Goal: Task Accomplishment & Management: Complete application form

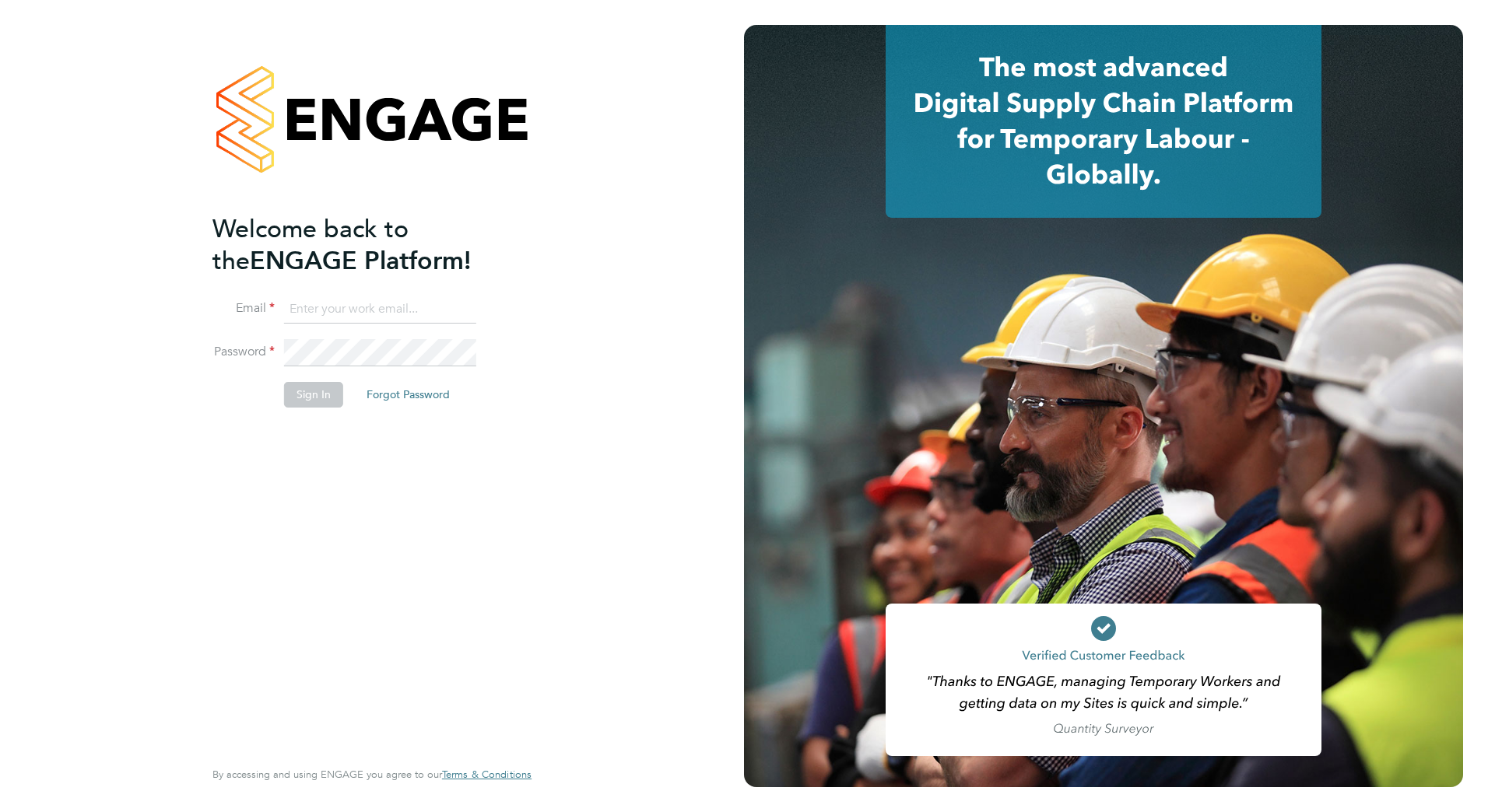
type input "callum.fitzehorswell@vistry.co.uk"
click at [304, 390] on button "Sign In" at bounding box center [313, 394] width 59 height 24
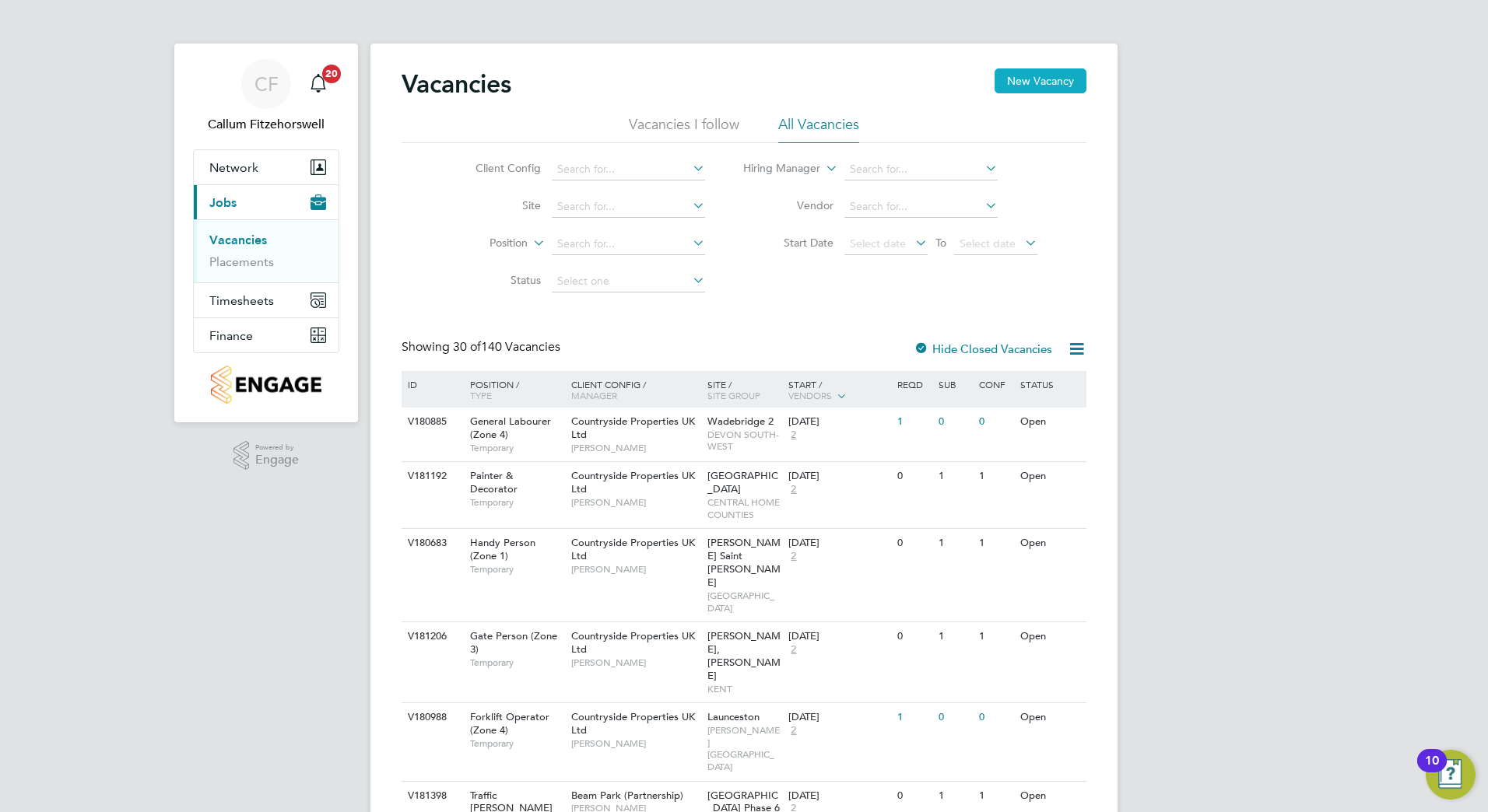
click at [1031, 83] on button "New Vacancy" at bounding box center [1041, 81] width 92 height 24
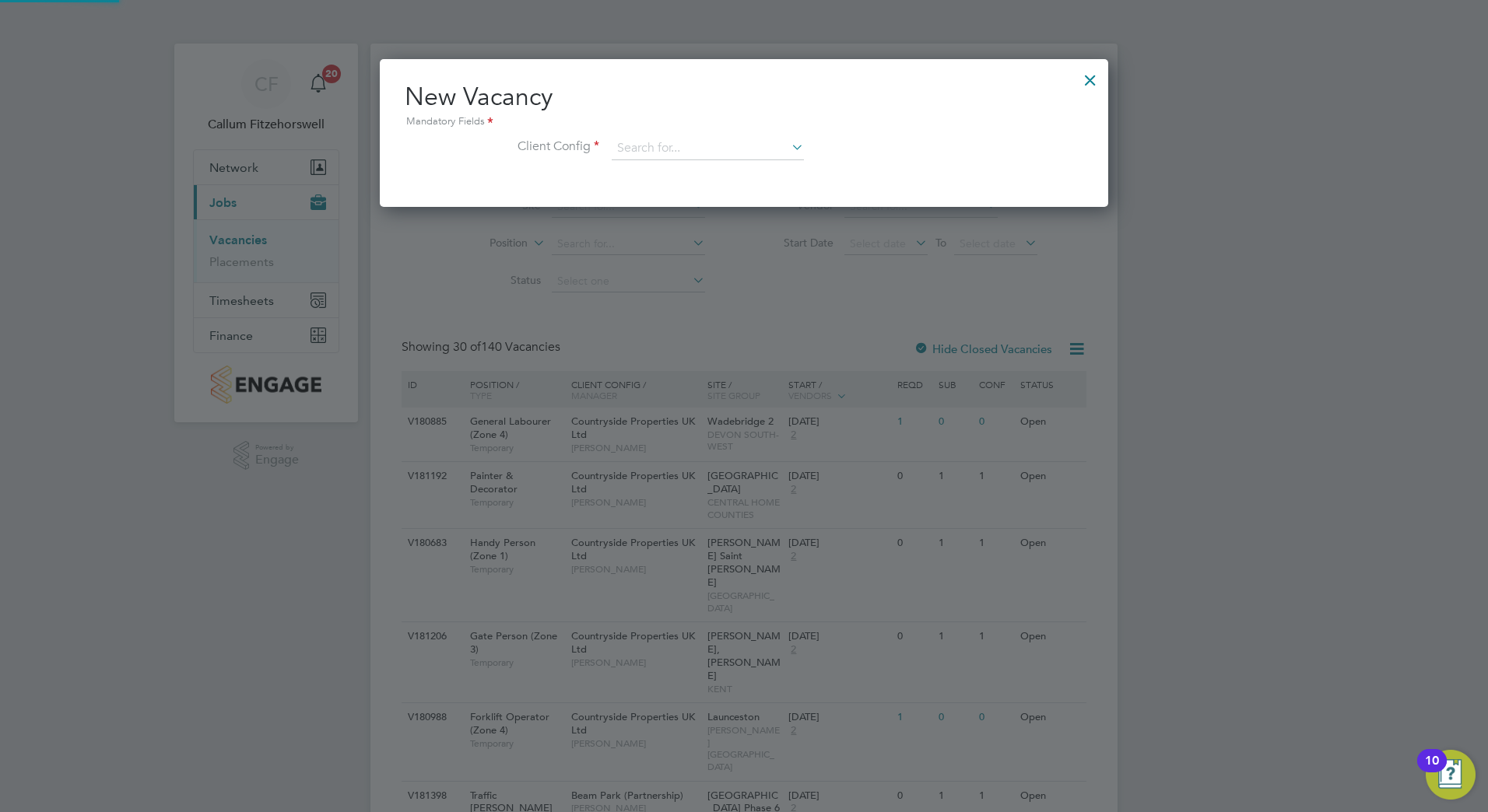
scroll to position [148, 729]
click at [672, 151] on input at bounding box center [708, 149] width 192 height 24
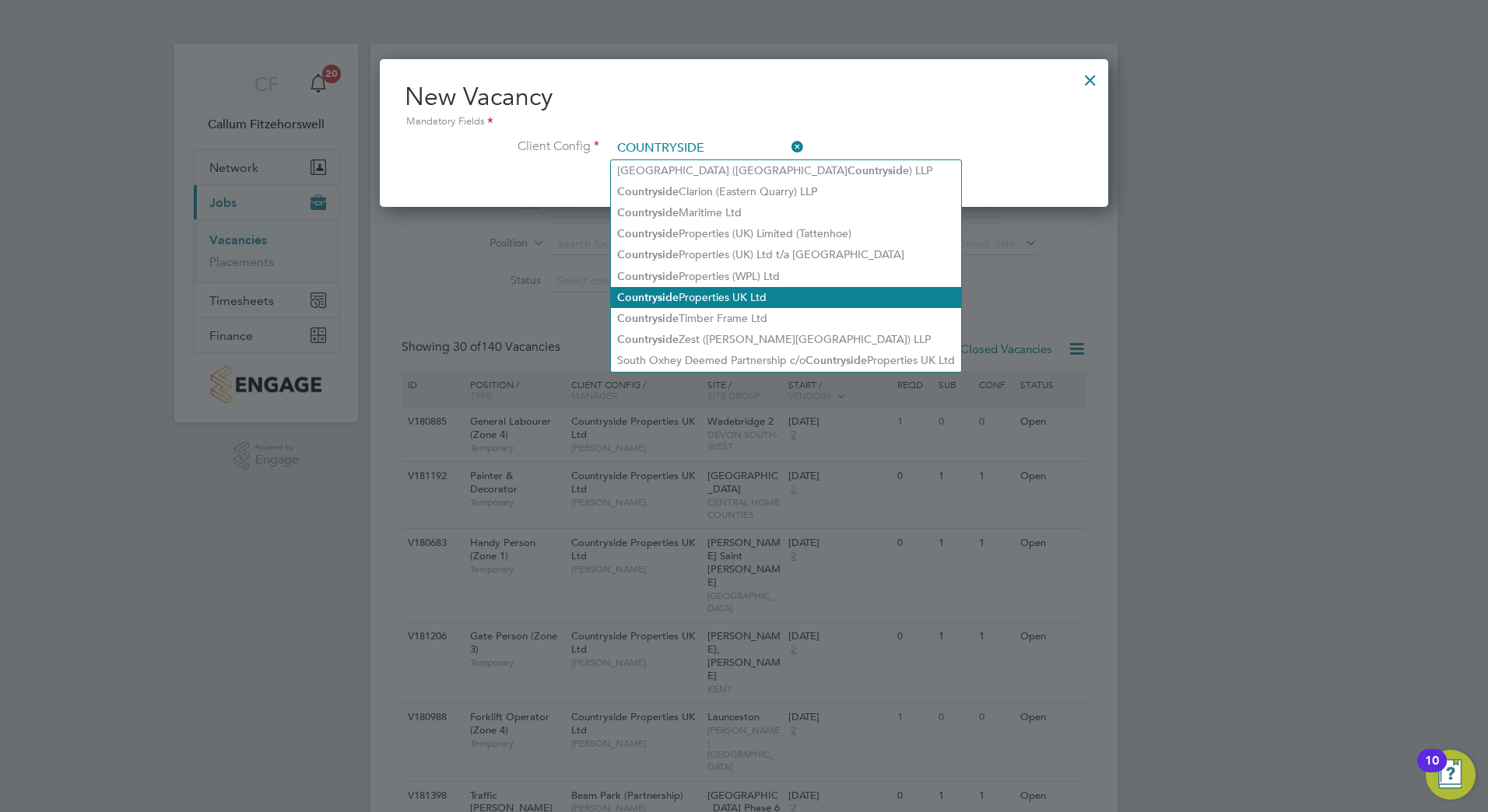
click at [757, 287] on li "Countryside Properties UK Ltd" at bounding box center [786, 297] width 350 height 21
type input "Countryside Properties UK Ltd"
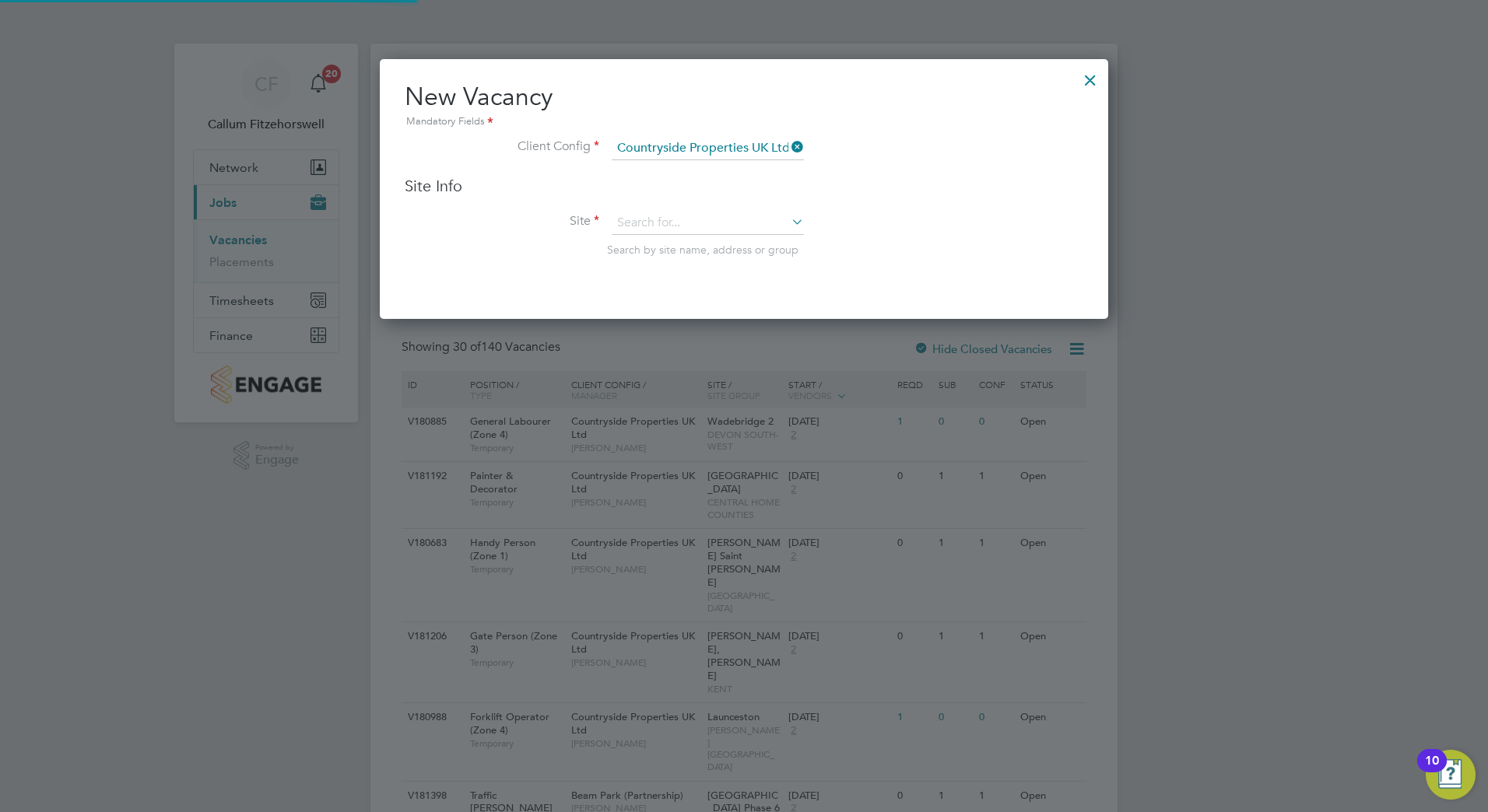
scroll to position [261, 729]
click at [732, 224] on input at bounding box center [708, 223] width 192 height 24
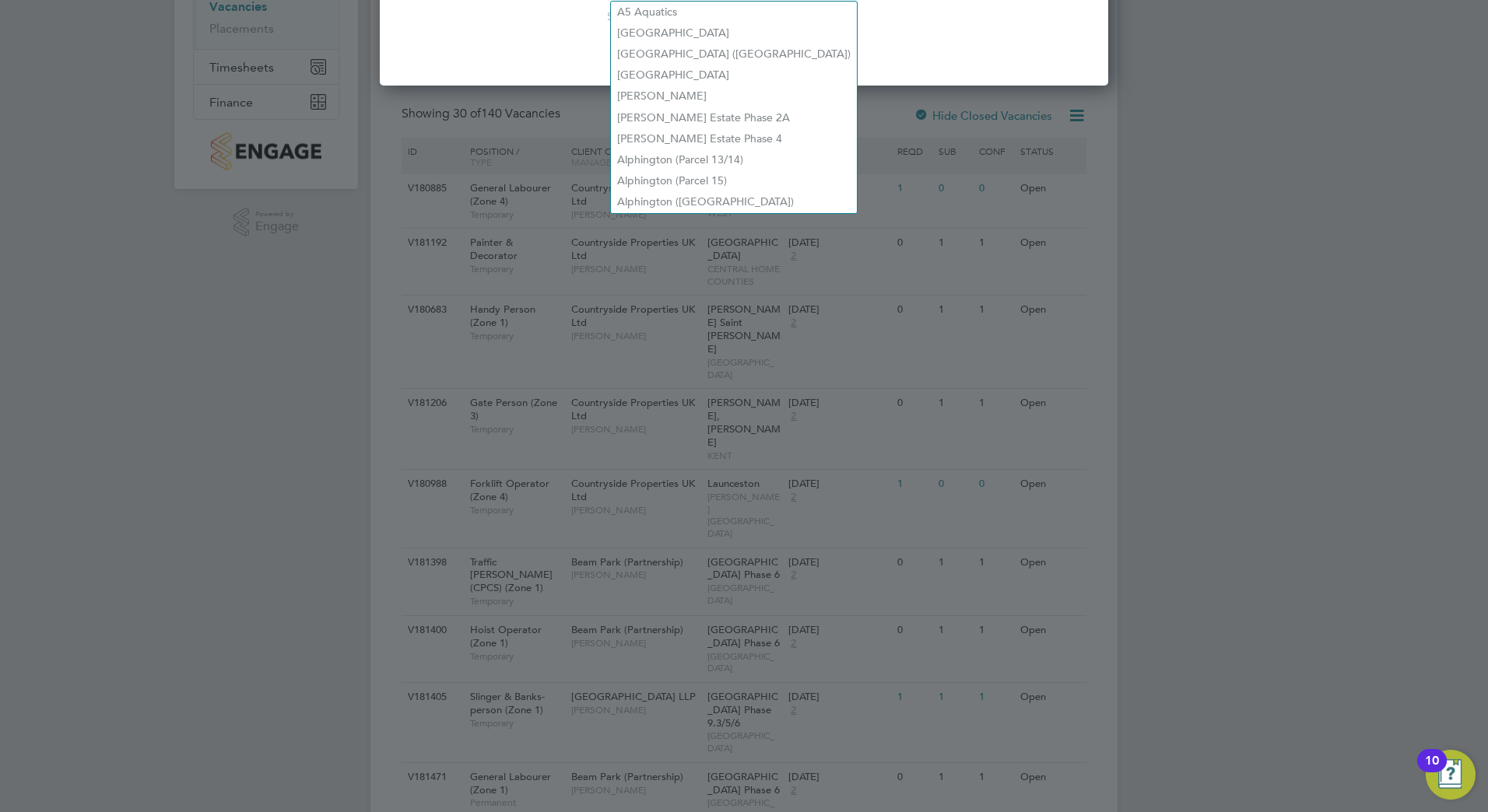
scroll to position [0, 0]
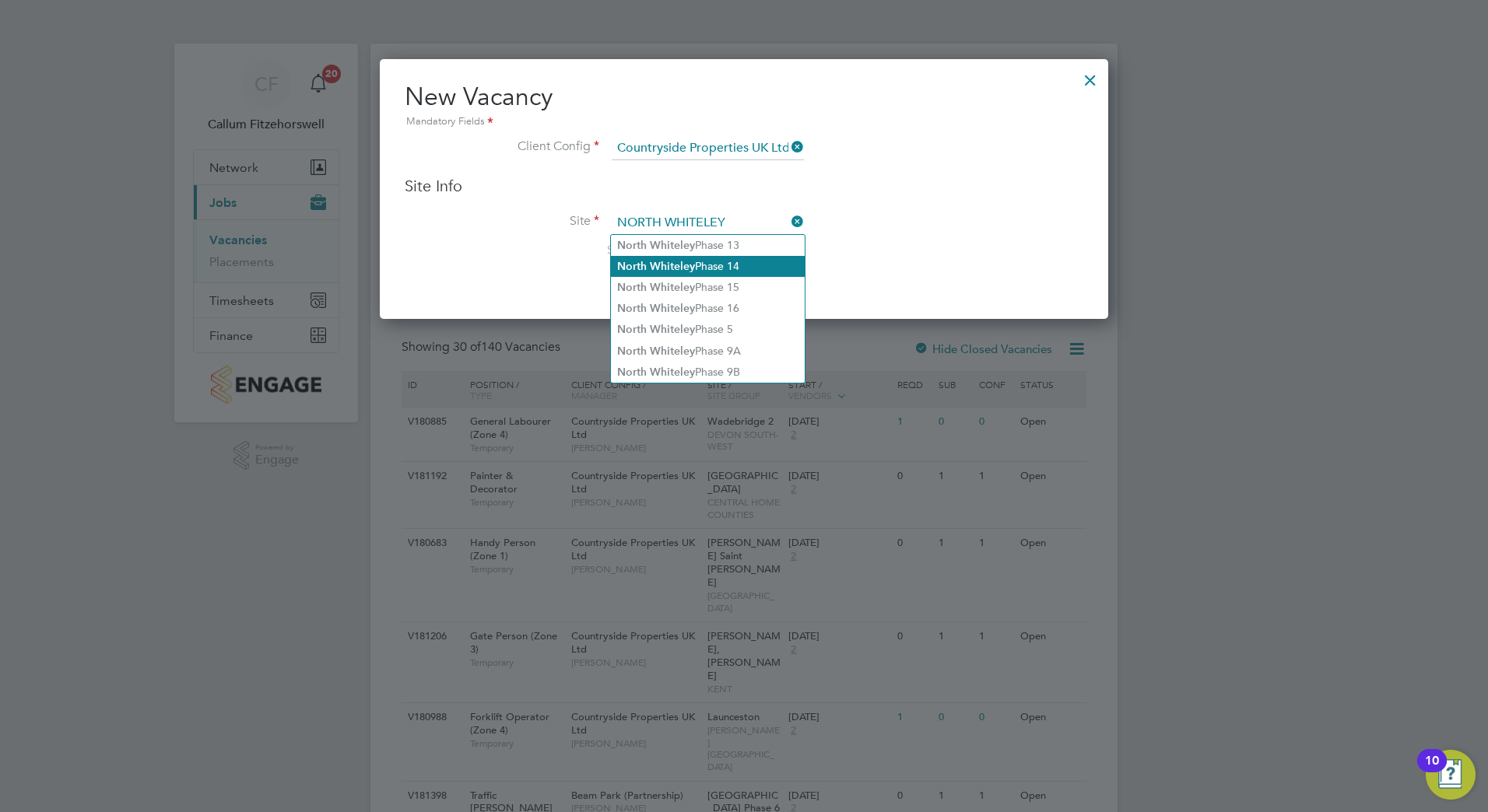
click at [709, 268] on li "North Whiteley Phase 14" at bounding box center [708, 266] width 194 height 21
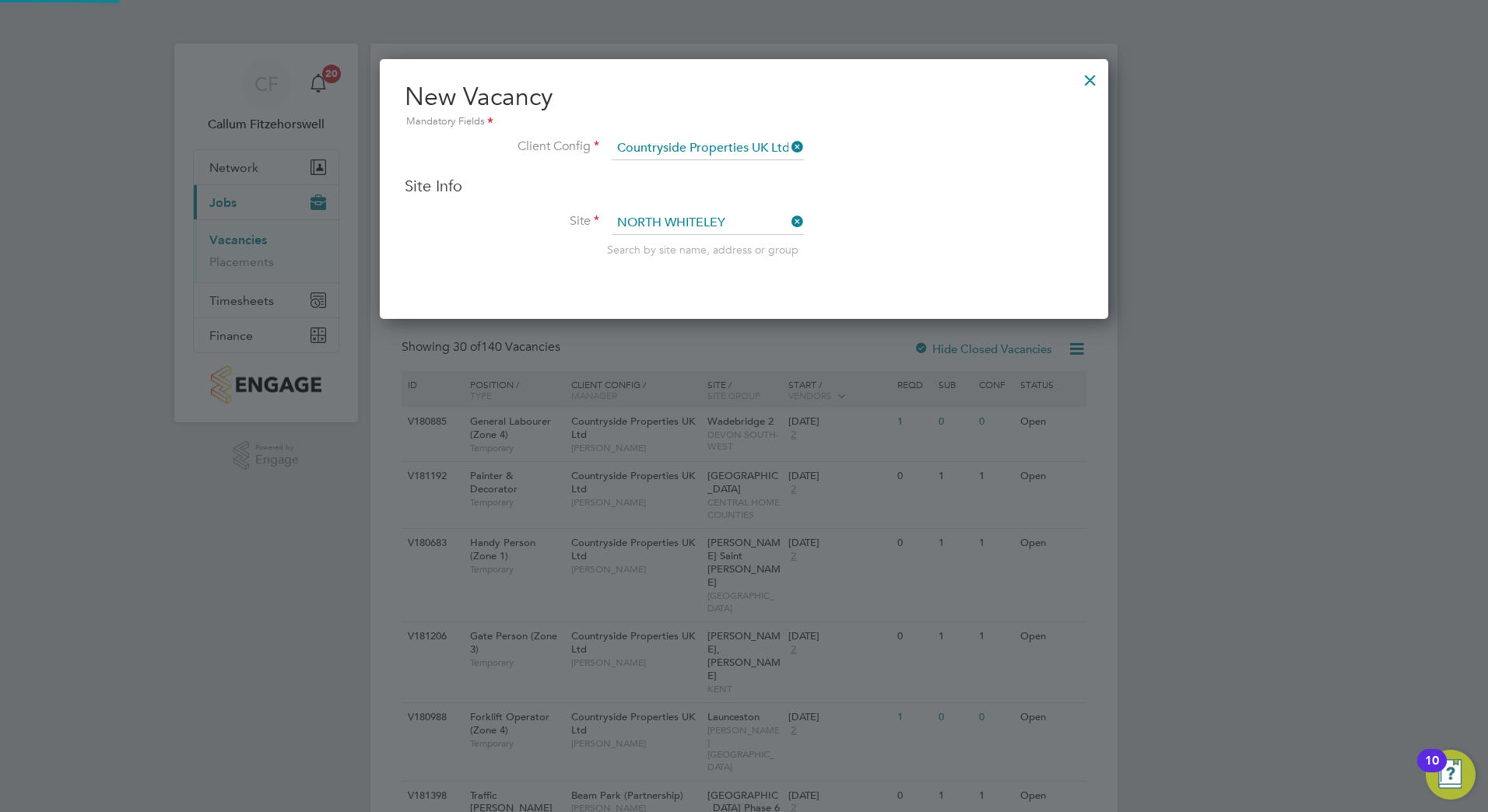
type input "North Whiteley Phase 14"
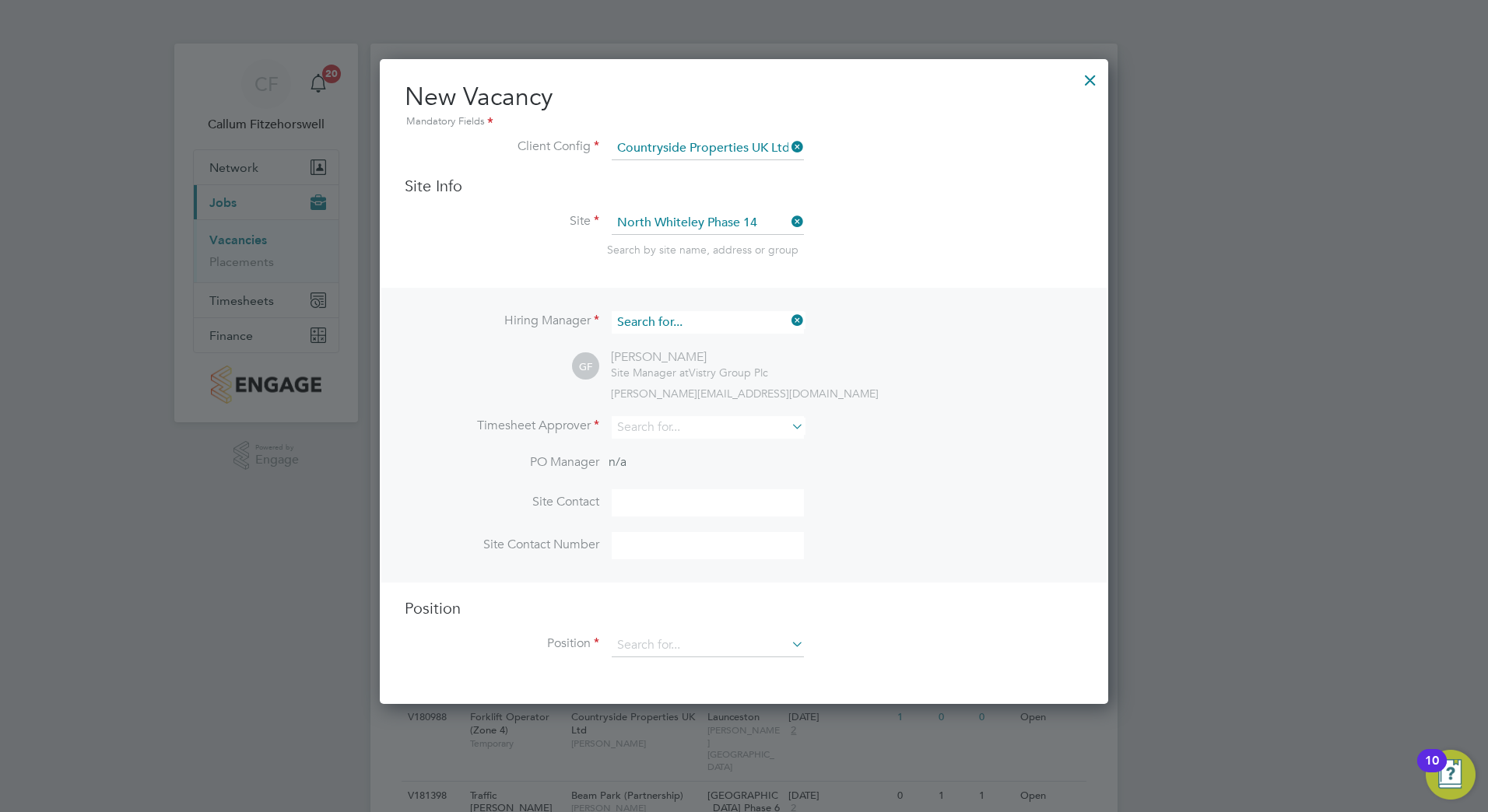
click at [737, 323] on input at bounding box center [708, 323] width 192 height 23
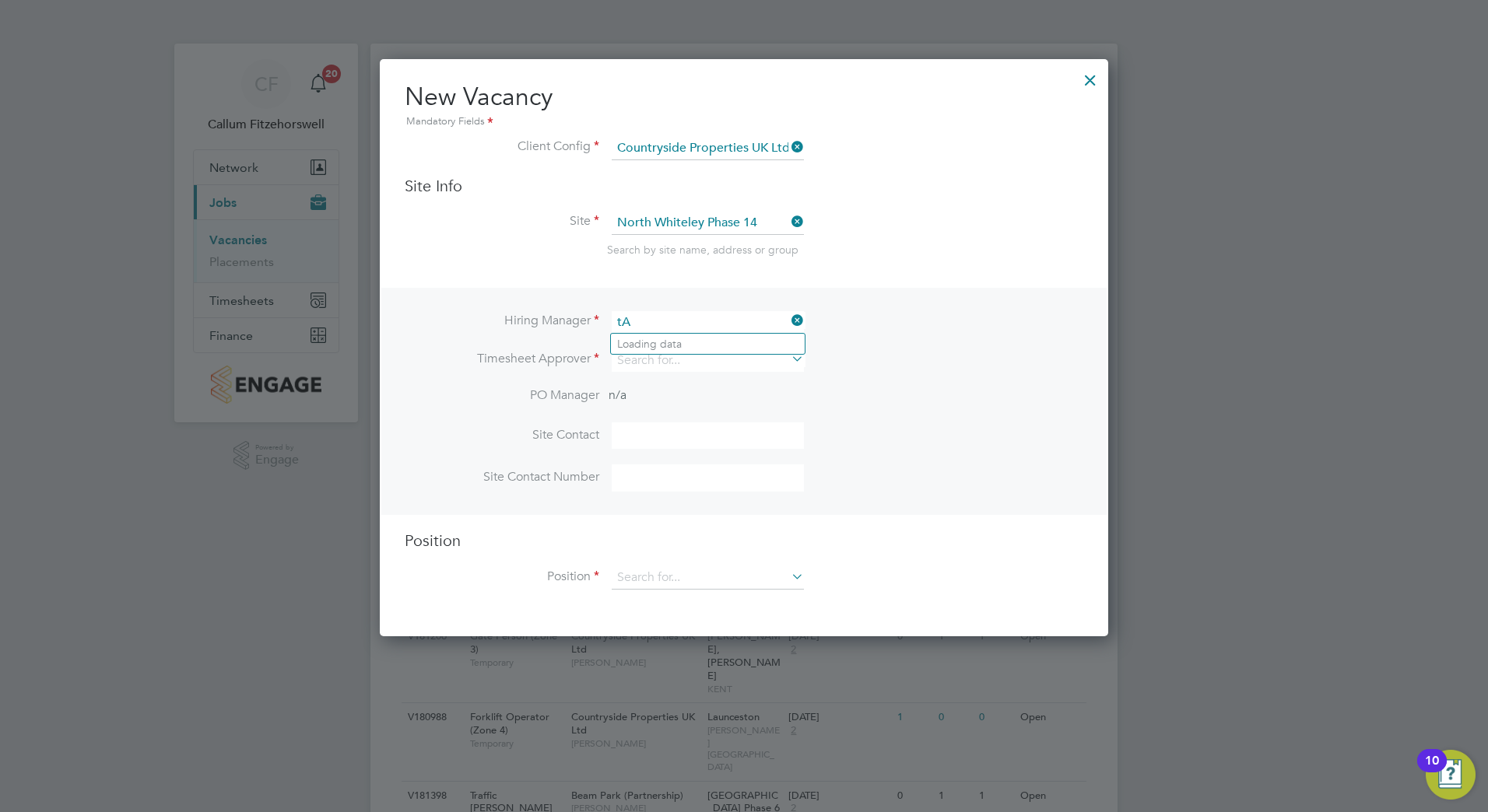
type input "t"
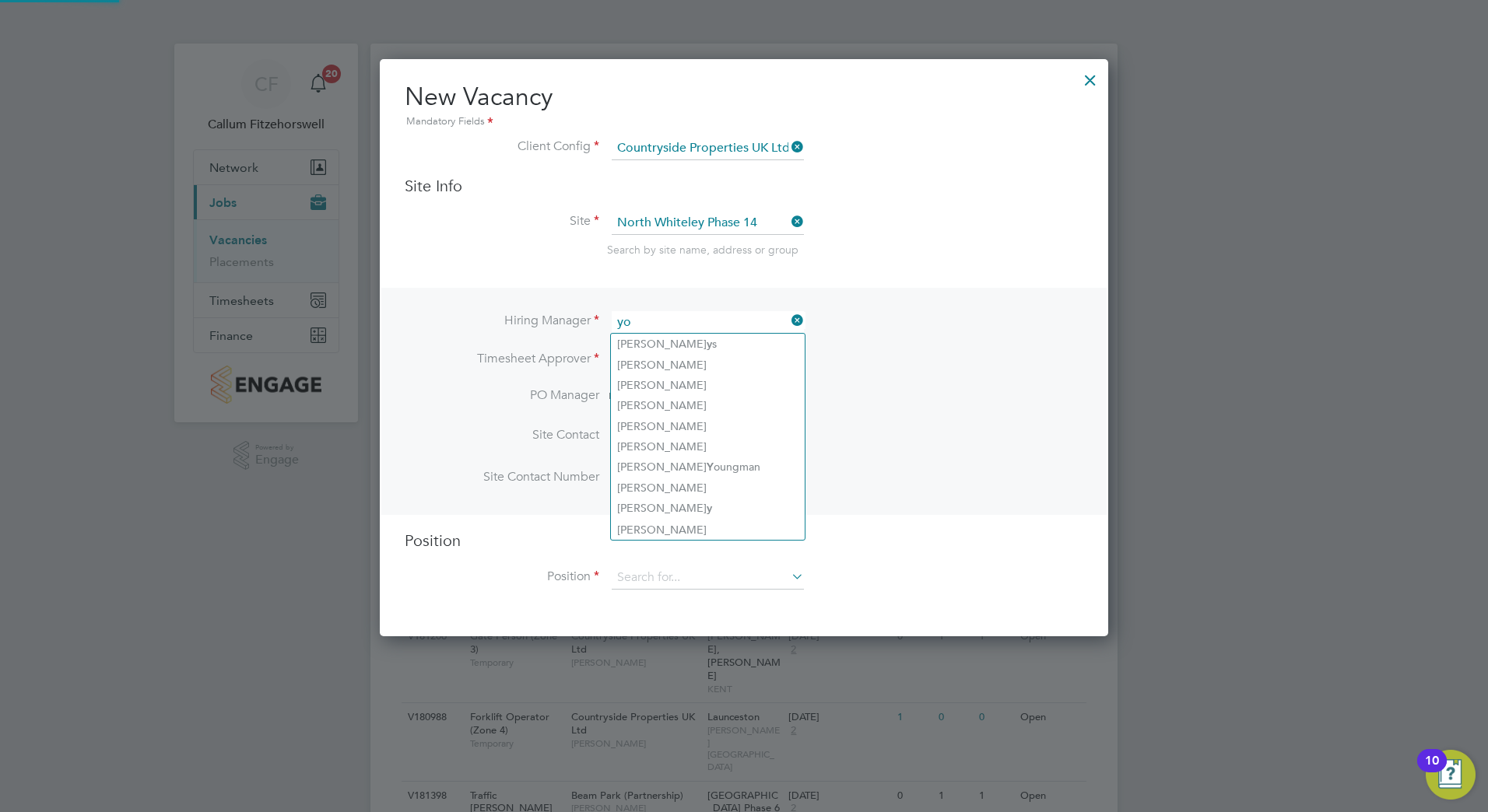
type input "y"
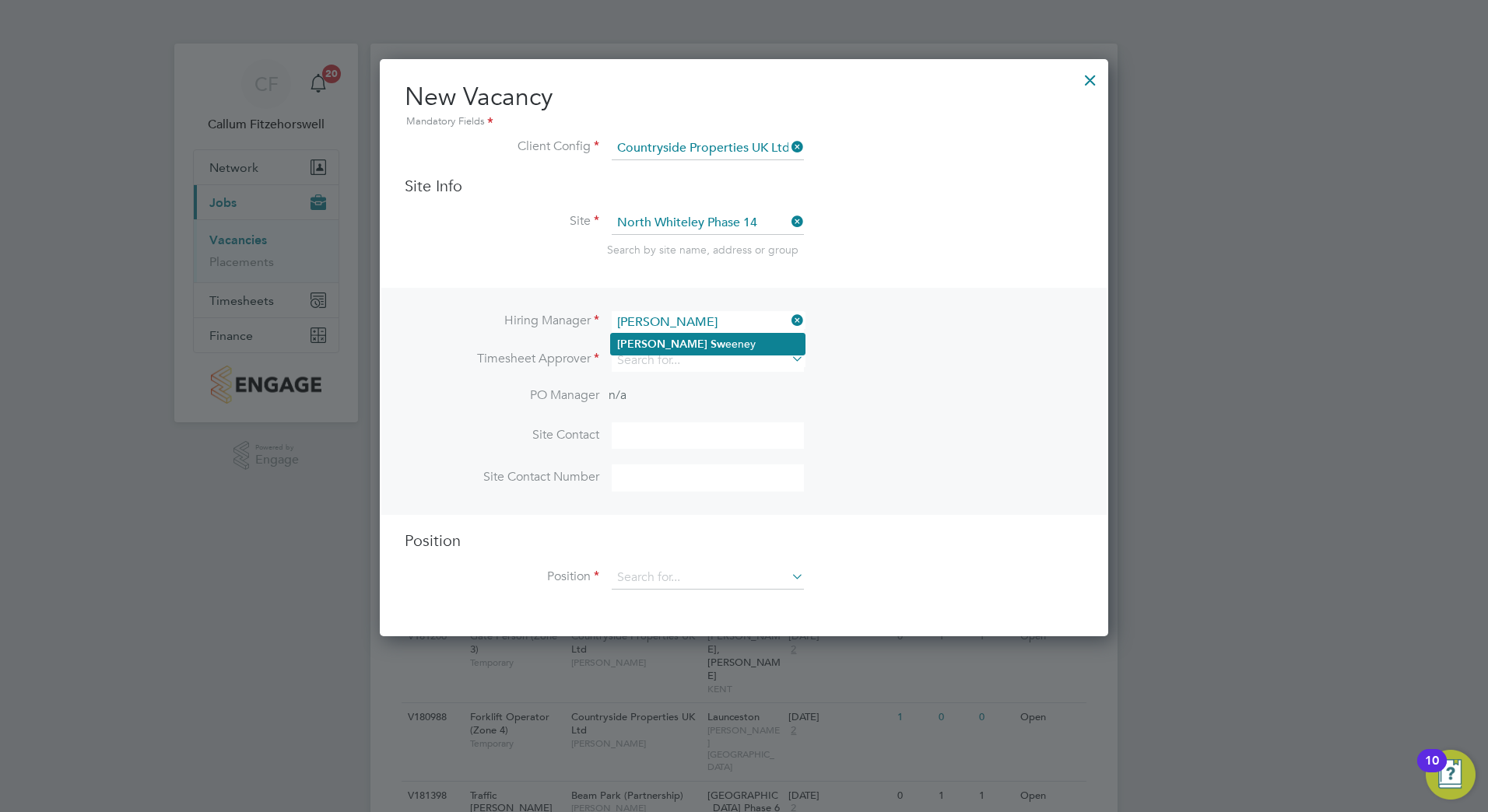
click at [719, 348] on li "[PERSON_NAME] eeney" at bounding box center [708, 344] width 194 height 21
type input "[PERSON_NAME]"
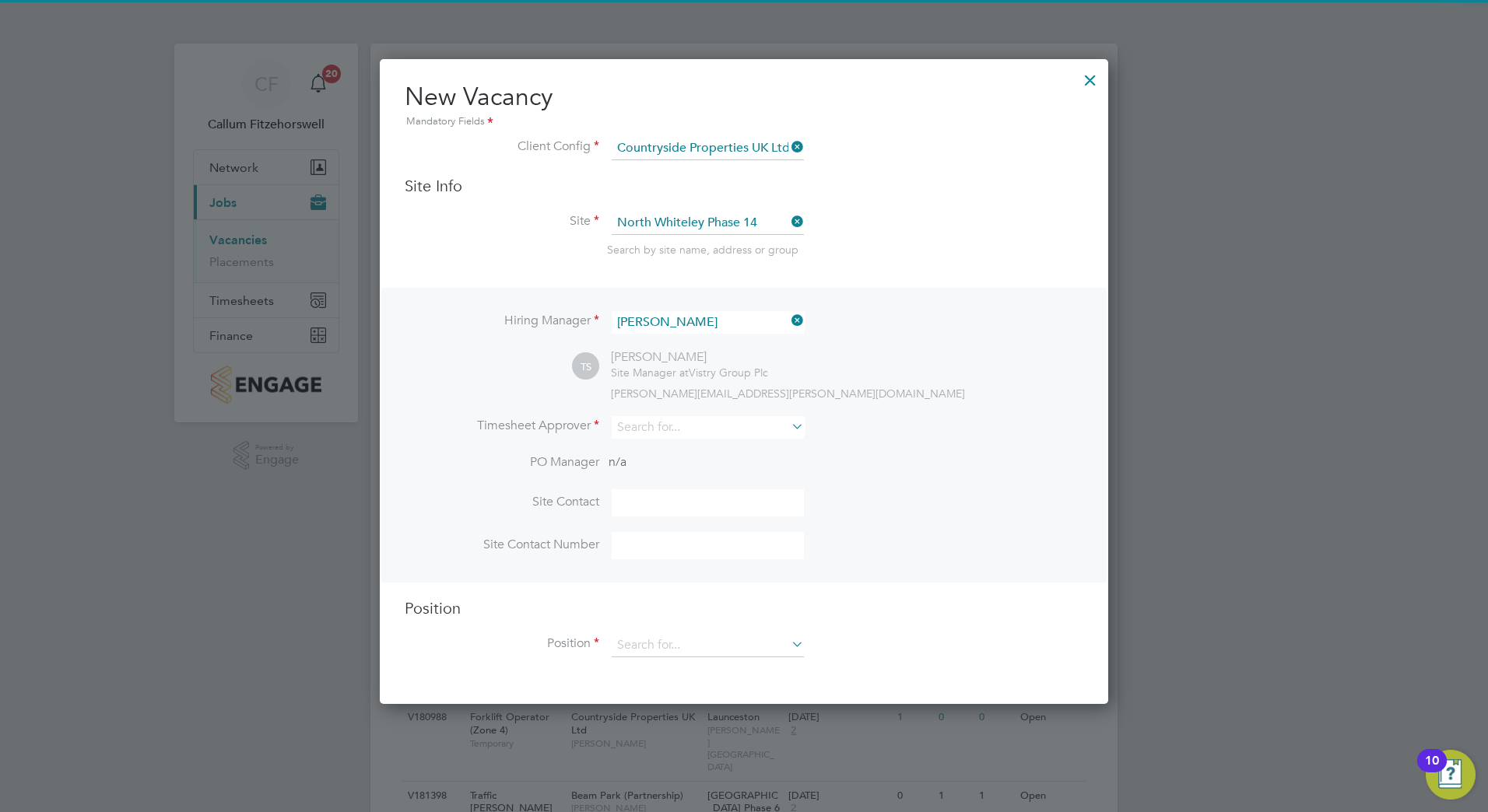
scroll to position [645, 729]
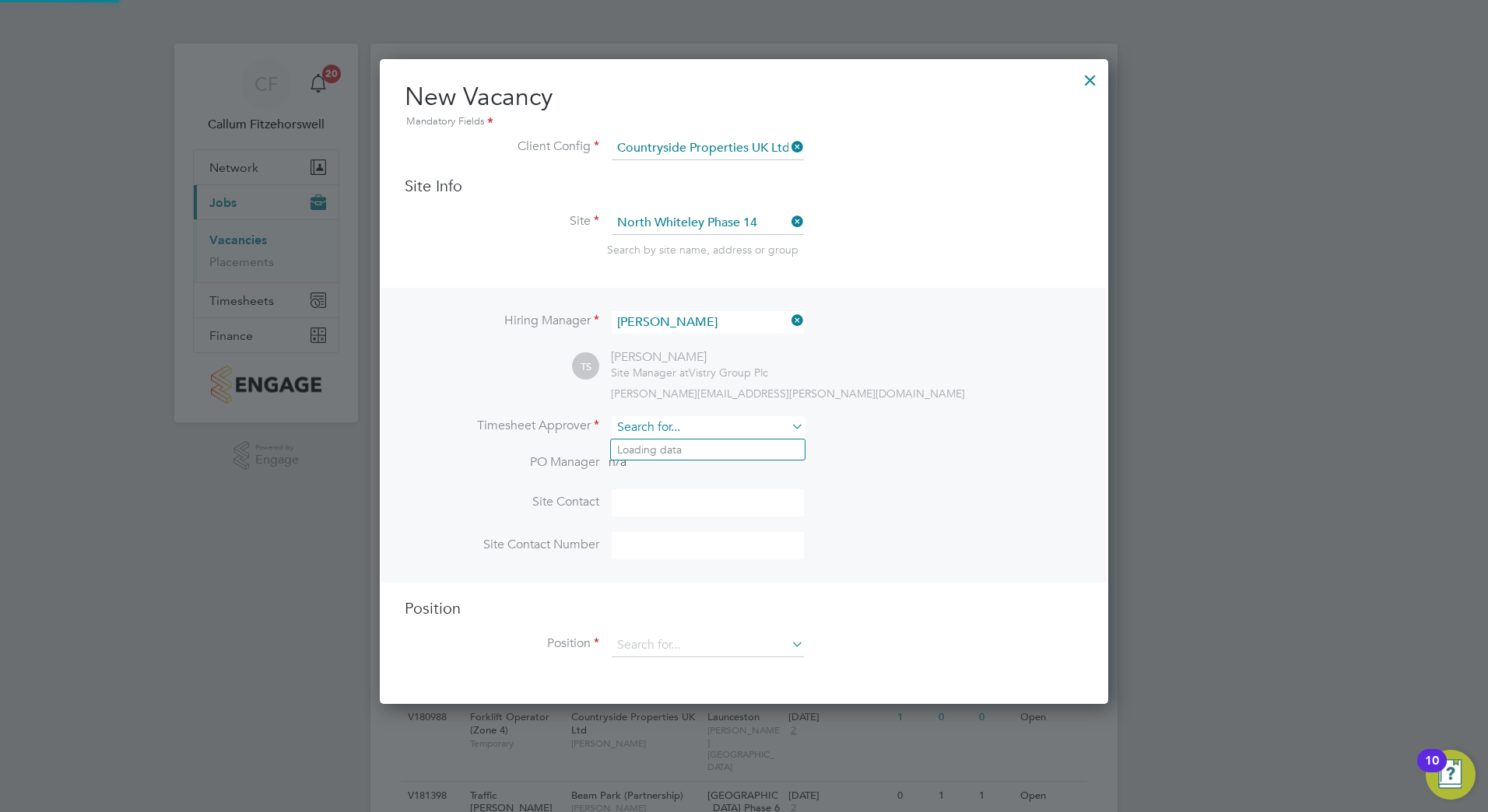
click at [683, 417] on input at bounding box center [708, 427] width 192 height 23
click at [701, 444] on li "[PERSON_NAME] [PERSON_NAME]" at bounding box center [708, 450] width 194 height 21
type input "[PERSON_NAME]"
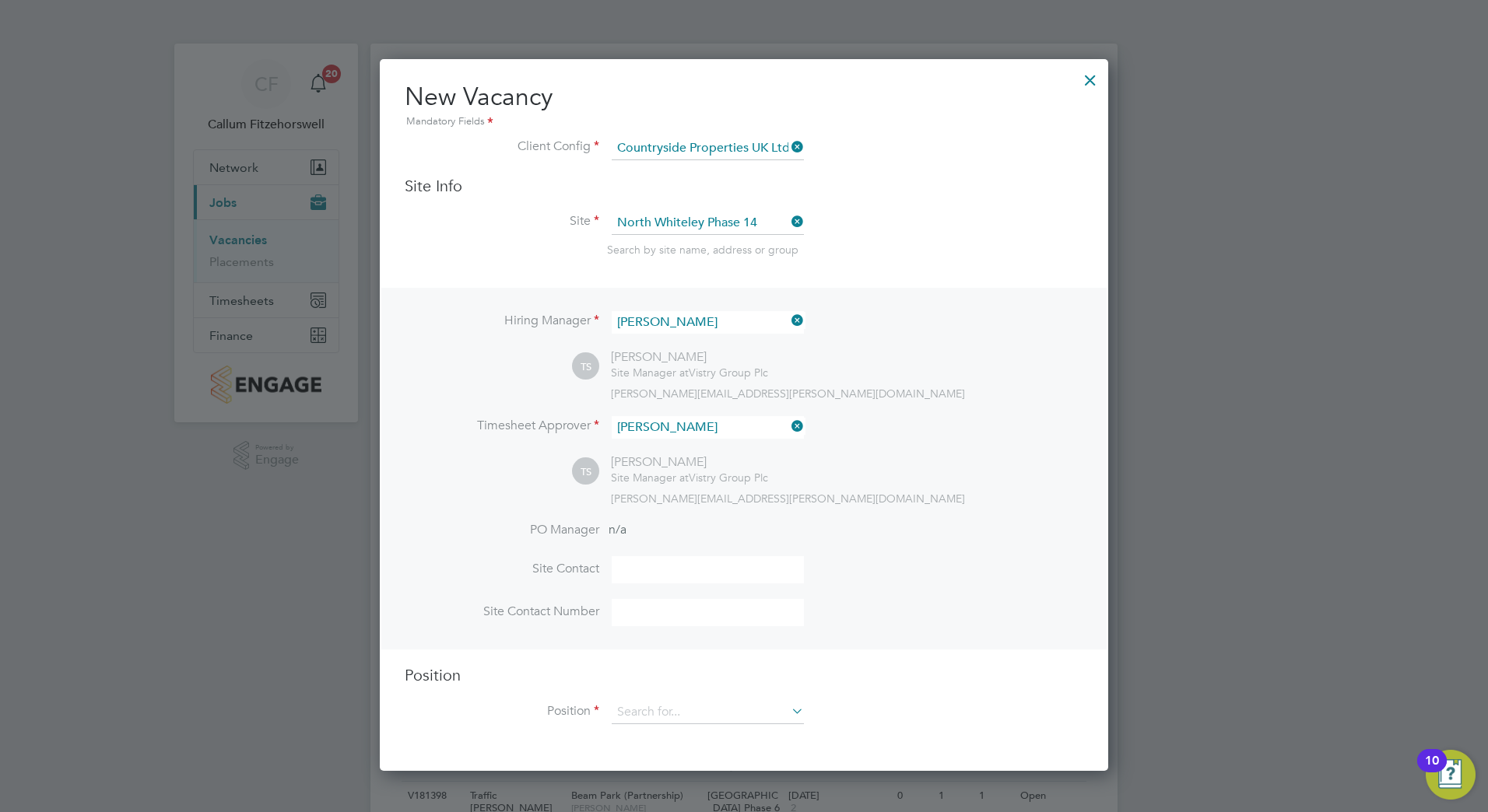
click at [649, 572] on input at bounding box center [708, 569] width 192 height 27
type input "[PERSON_NAME]"
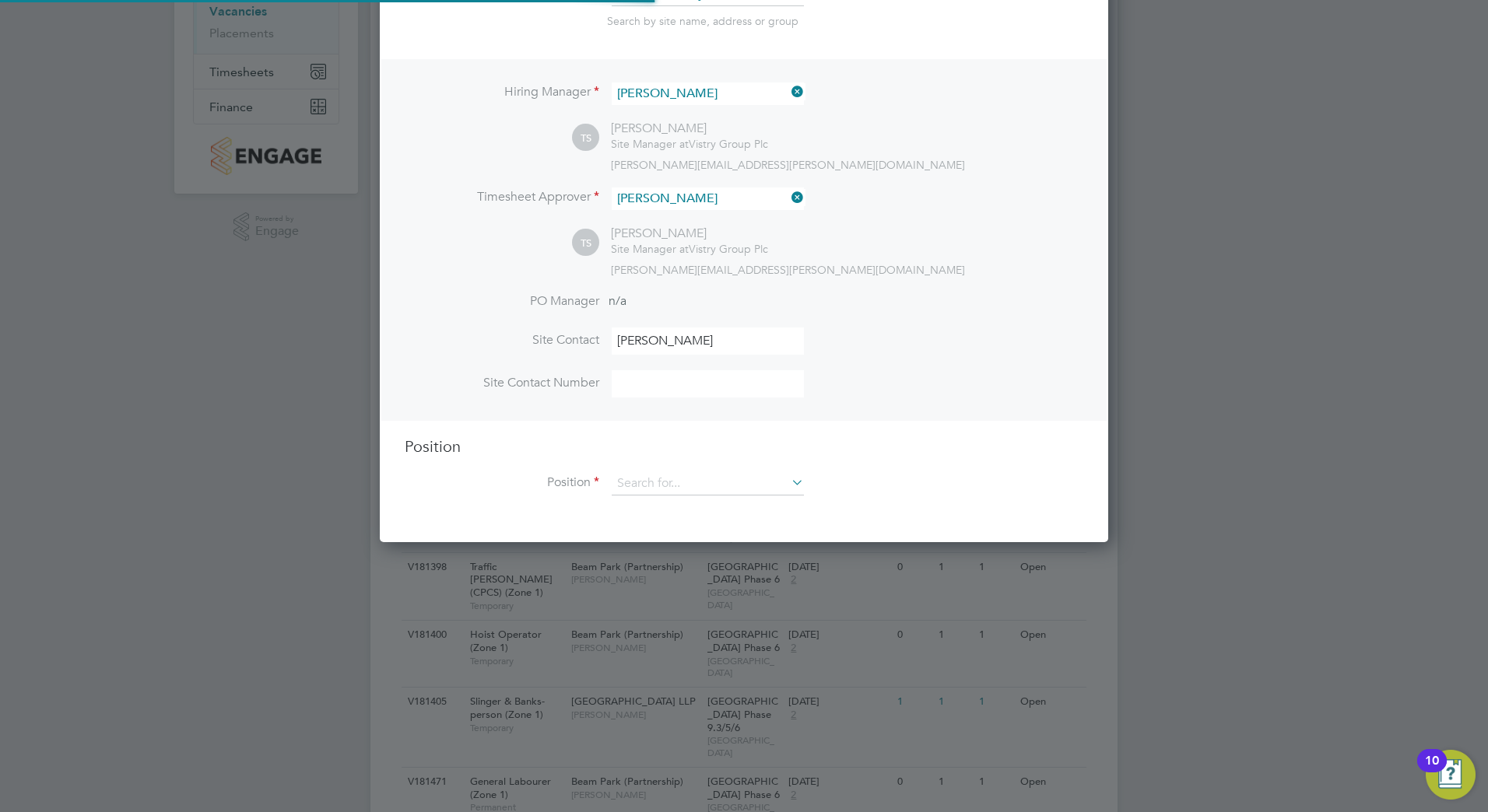
scroll to position [233, 0]
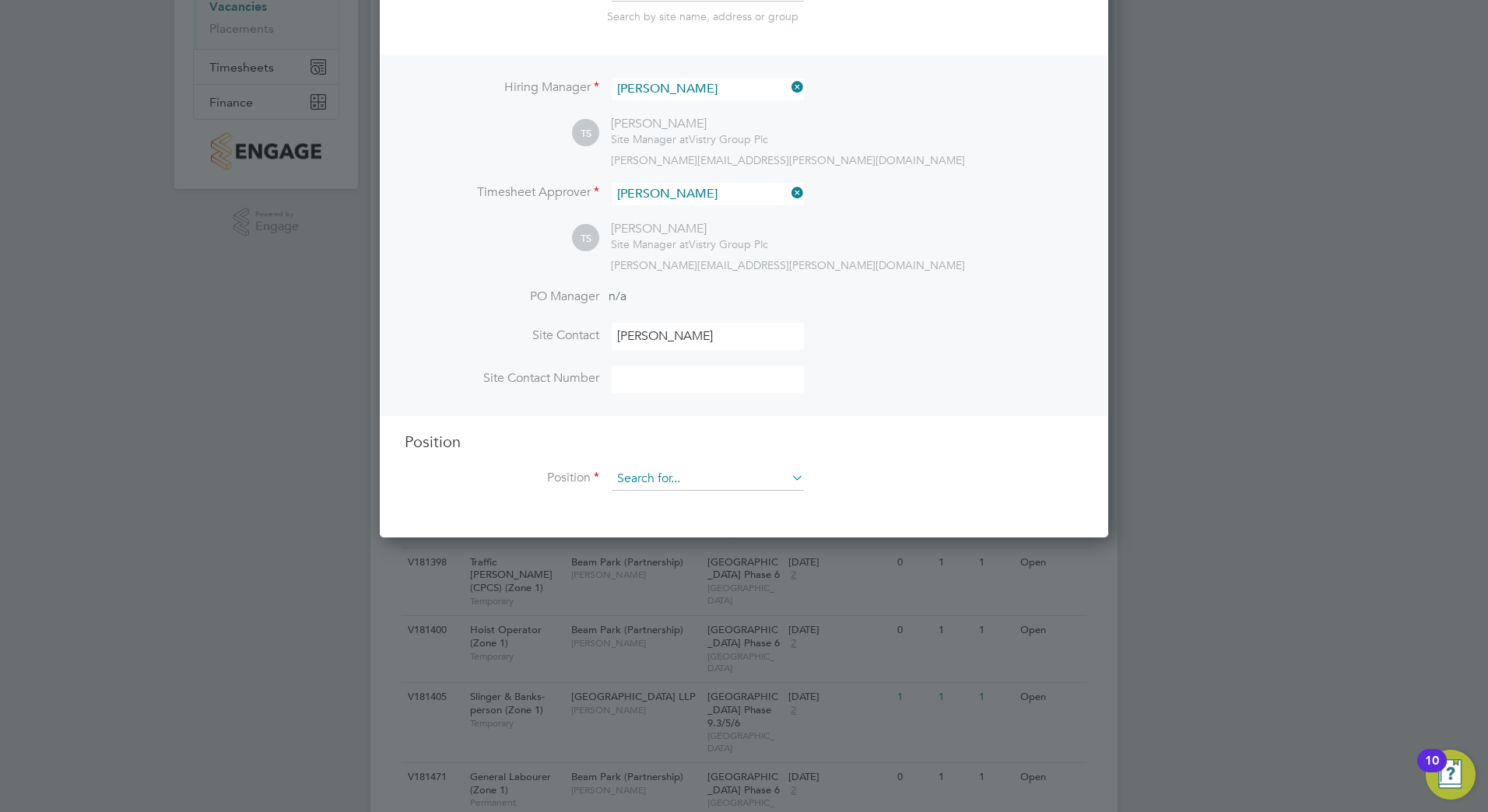
click at [664, 490] on input at bounding box center [708, 479] width 192 height 24
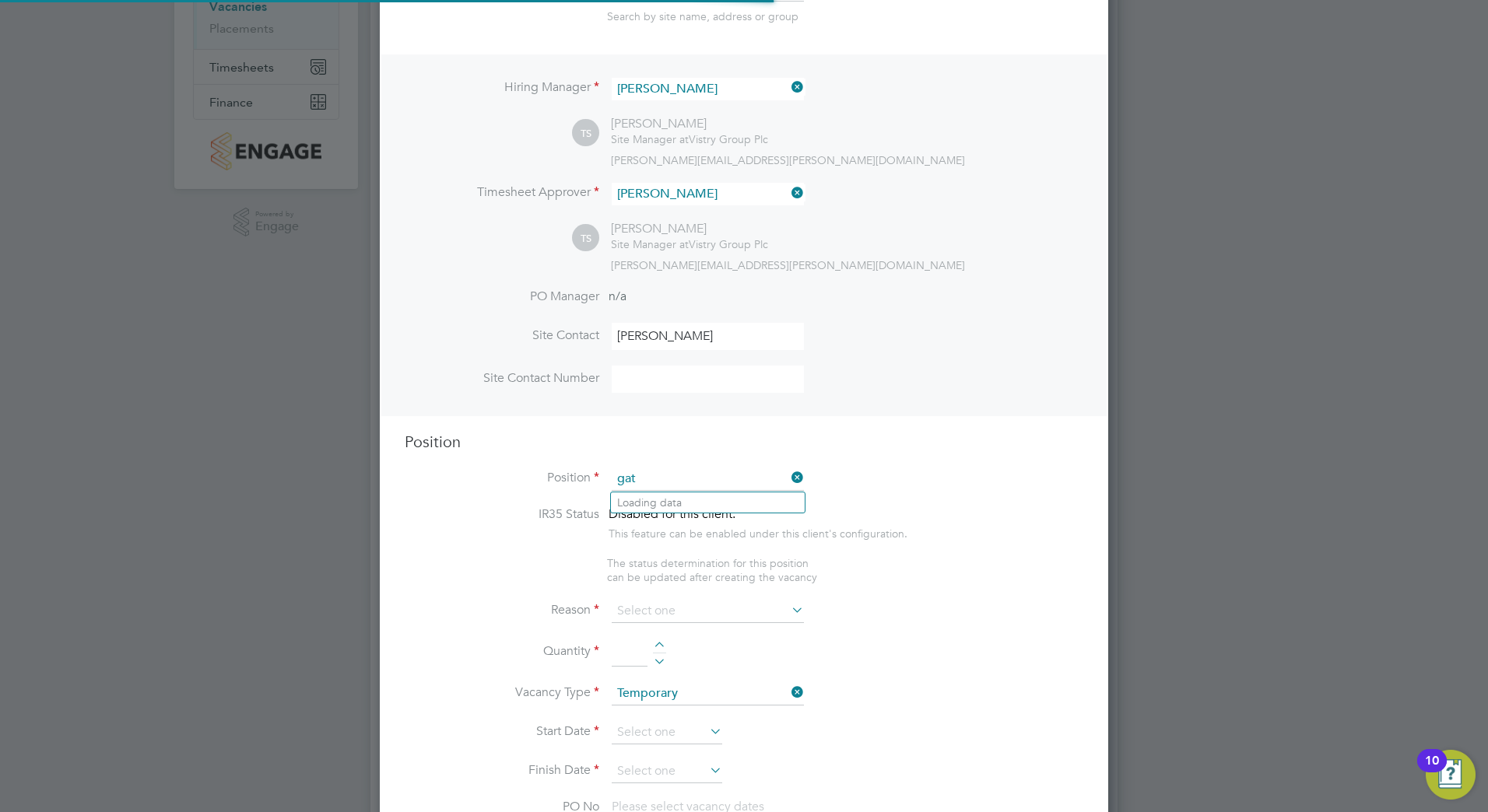
scroll to position [2236, 729]
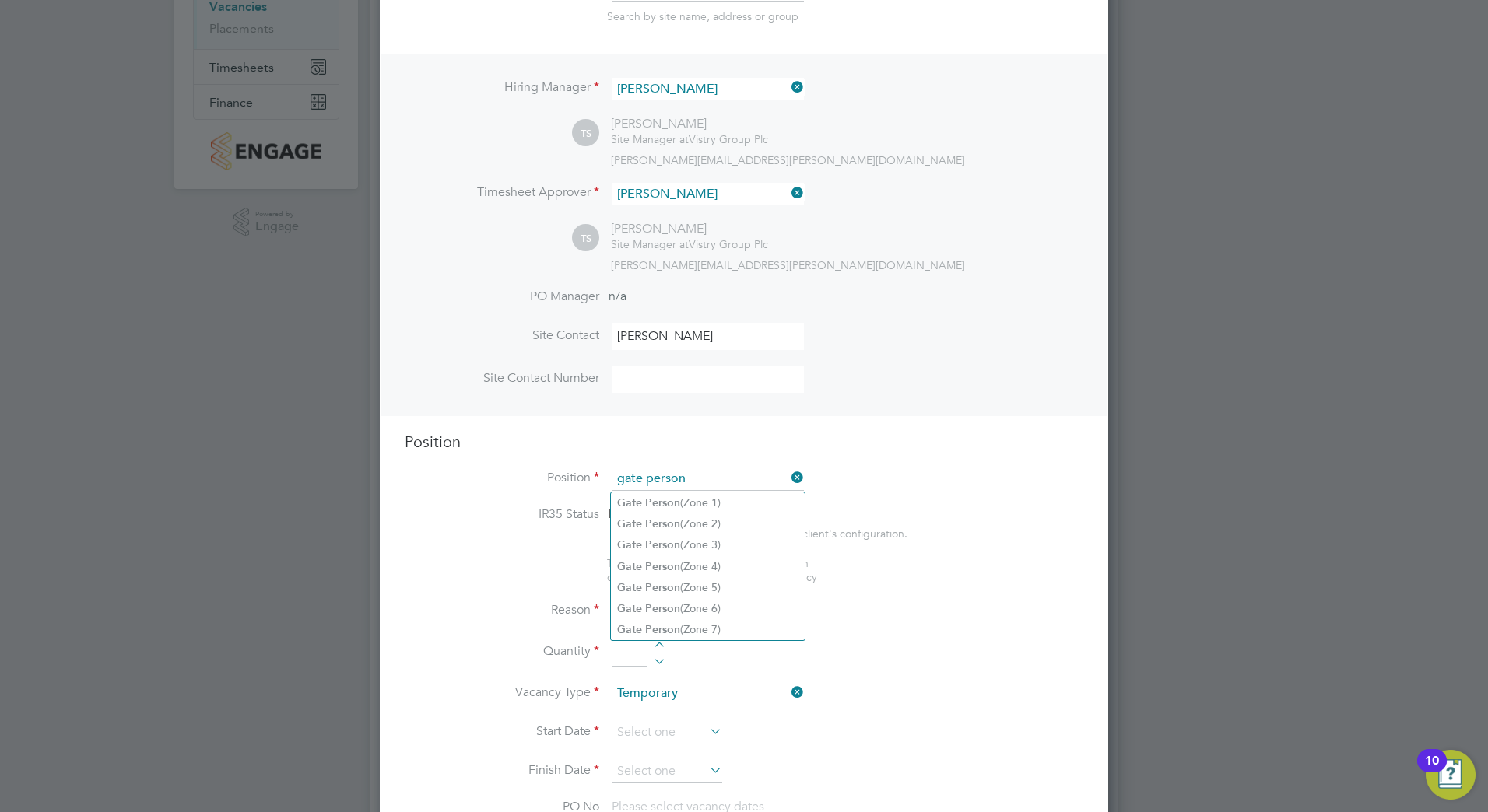
drag, startPoint x: 697, startPoint y: 480, endPoint x: 623, endPoint y: 484, distance: 74.1
click at [623, 484] on input "gate person" at bounding box center [708, 479] width 192 height 24
type input "g"
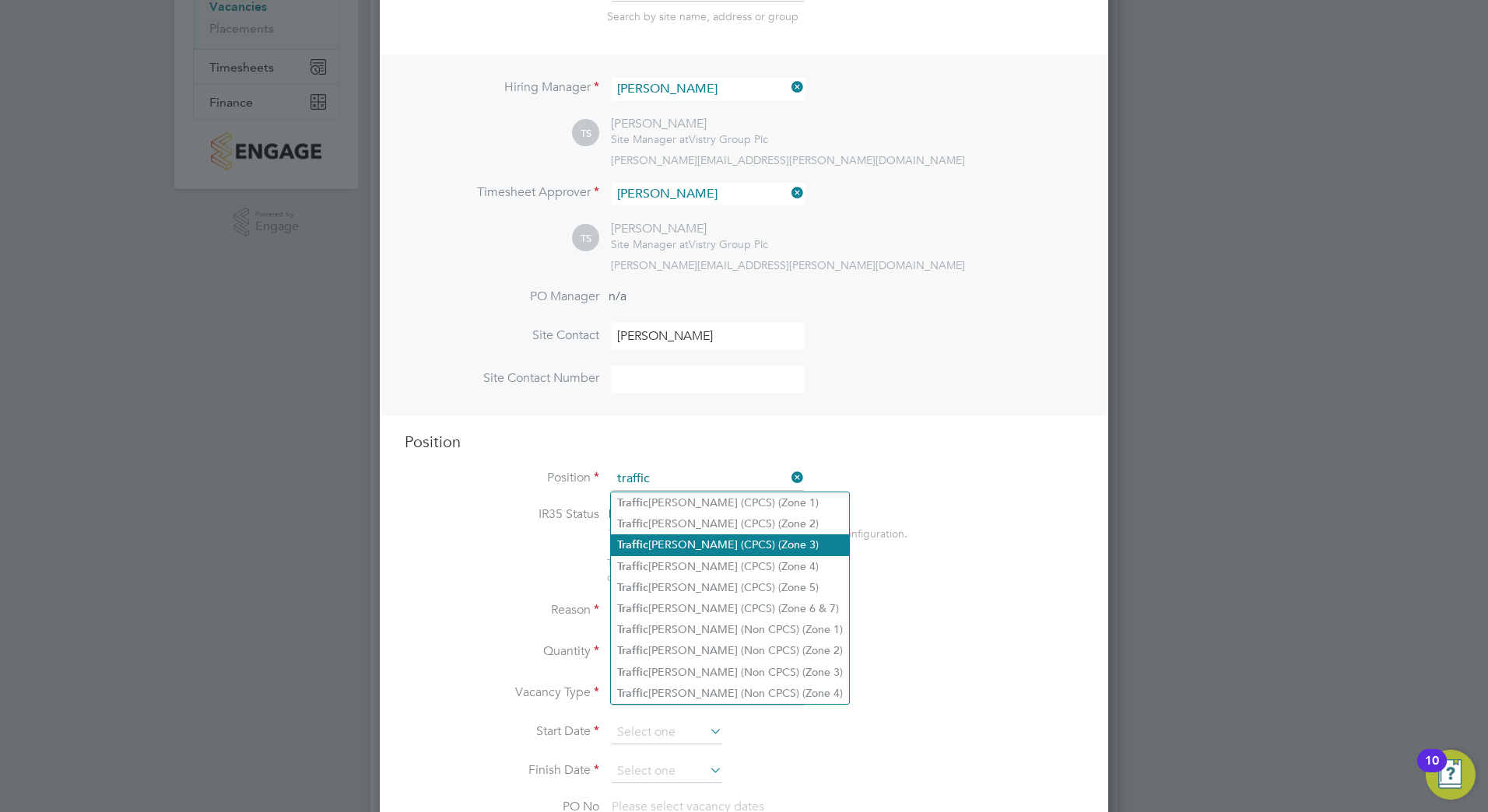
click at [666, 538] on li "Traffic [PERSON_NAME] (CPCS) (Zone 3)" at bounding box center [729, 545] width 238 height 21
type input "Traffic [PERSON_NAME] (CPCS) (Zone 3)"
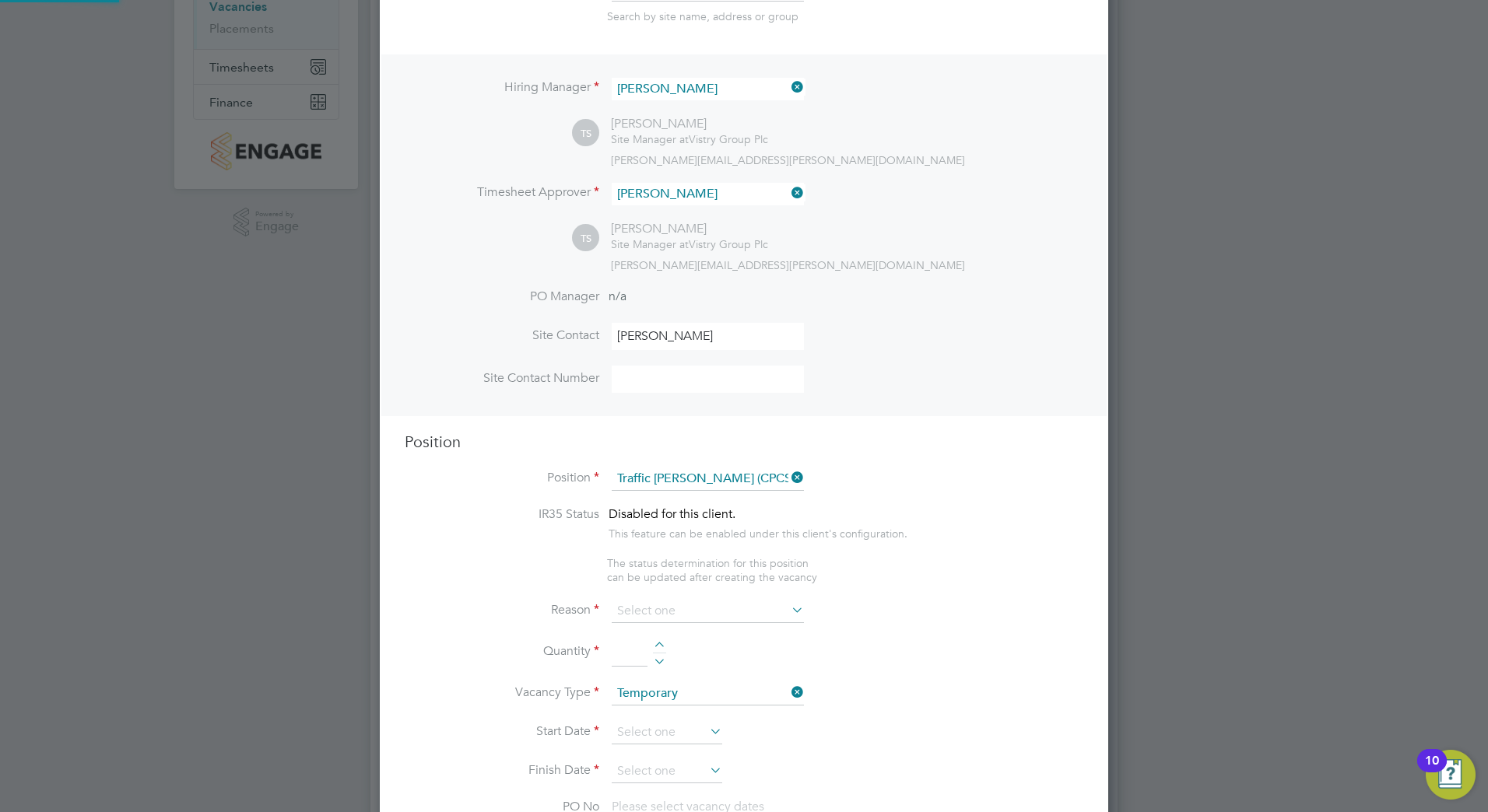
type textarea "- Working under the supervision and management of the Project Manager, Site Man…"
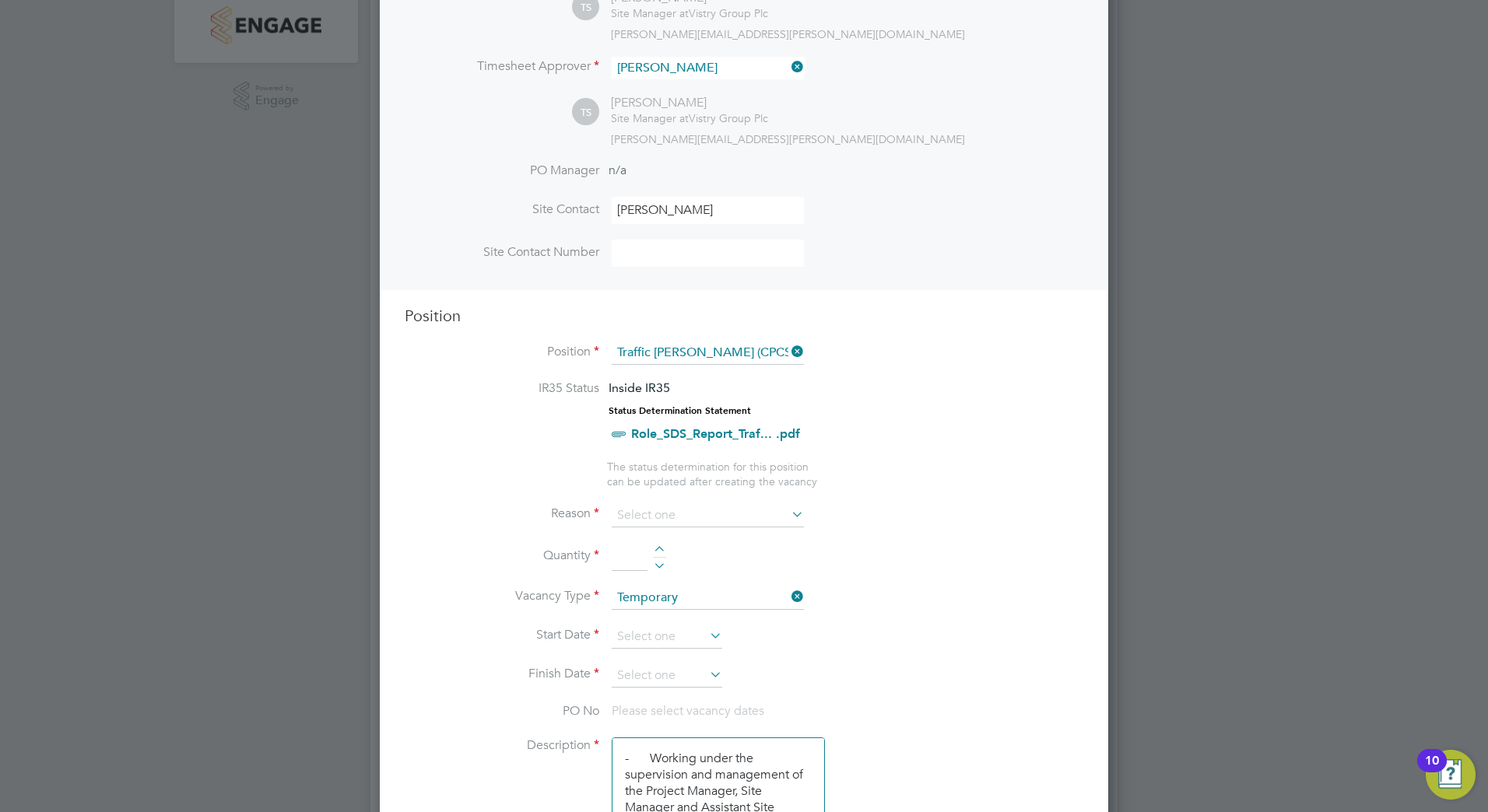
scroll to position [467, 0]
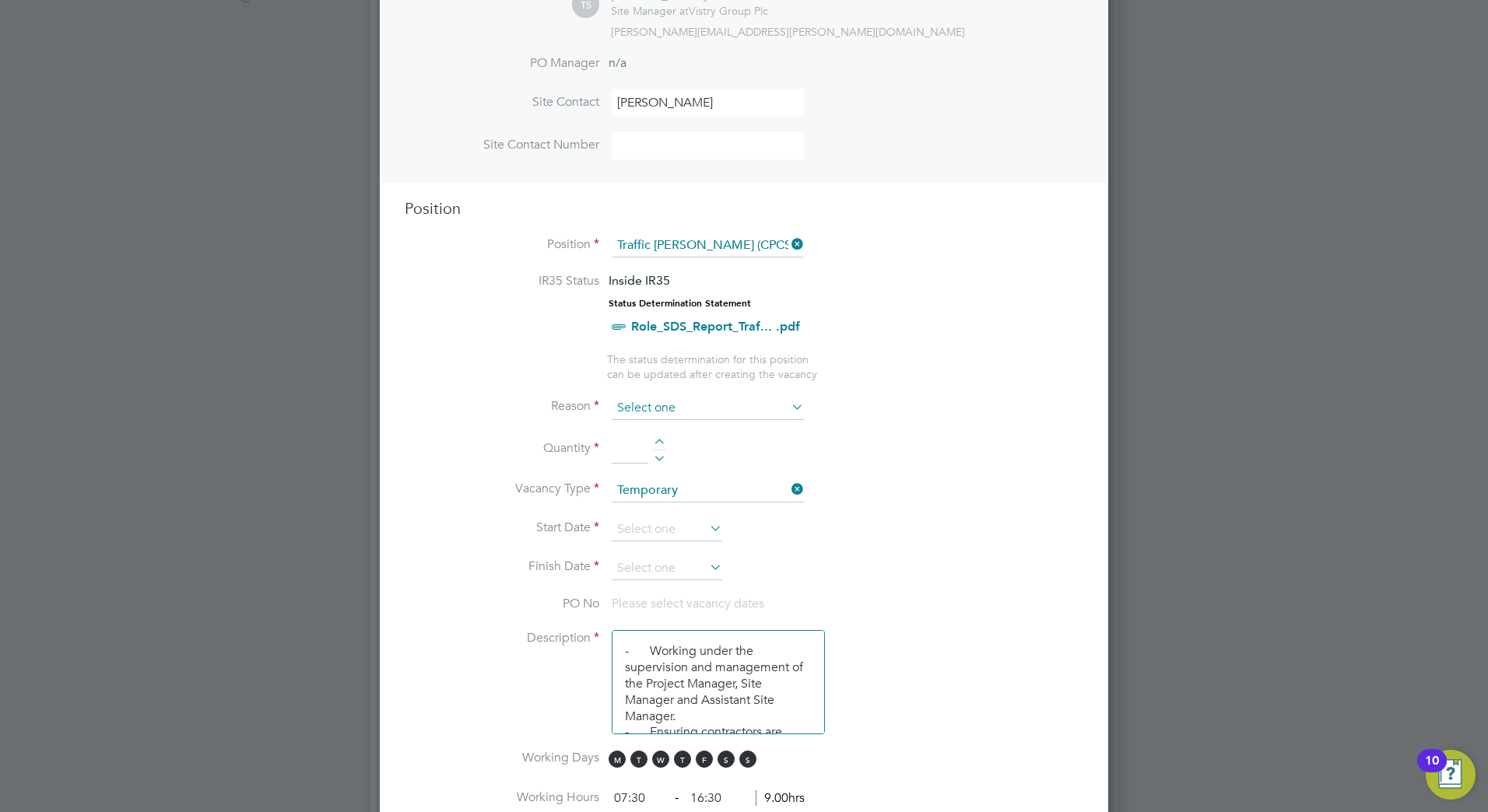
drag, startPoint x: 666, startPoint y: 442, endPoint x: 659, endPoint y: 418, distance: 25.0
click at [664, 442] on div at bounding box center [660, 444] width 13 height 11
type input "1"
click at [658, 414] on input at bounding box center [708, 408] width 192 height 24
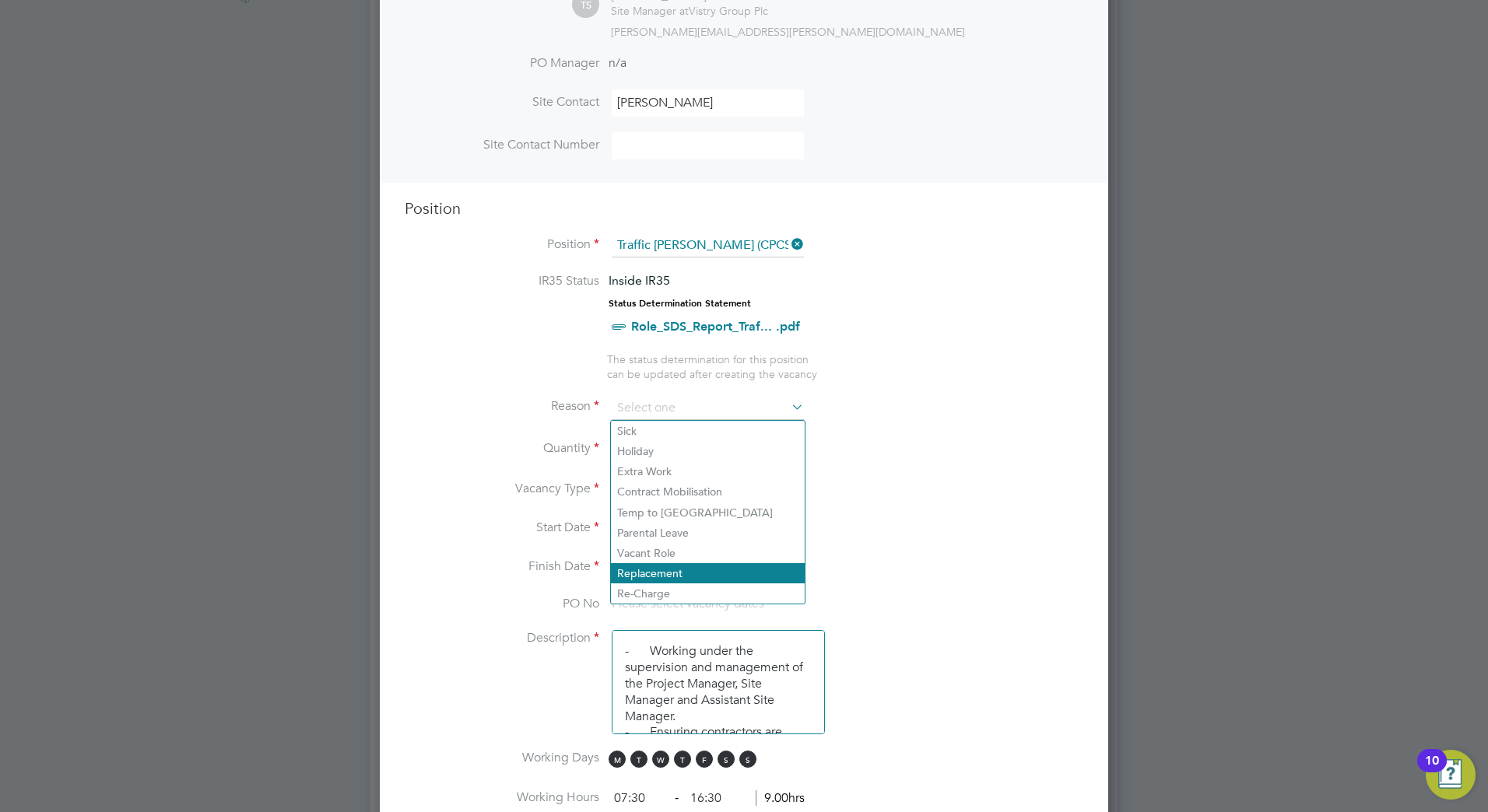
click at [667, 571] on li "Replacement" at bounding box center [708, 573] width 194 height 20
type input "Replacement"
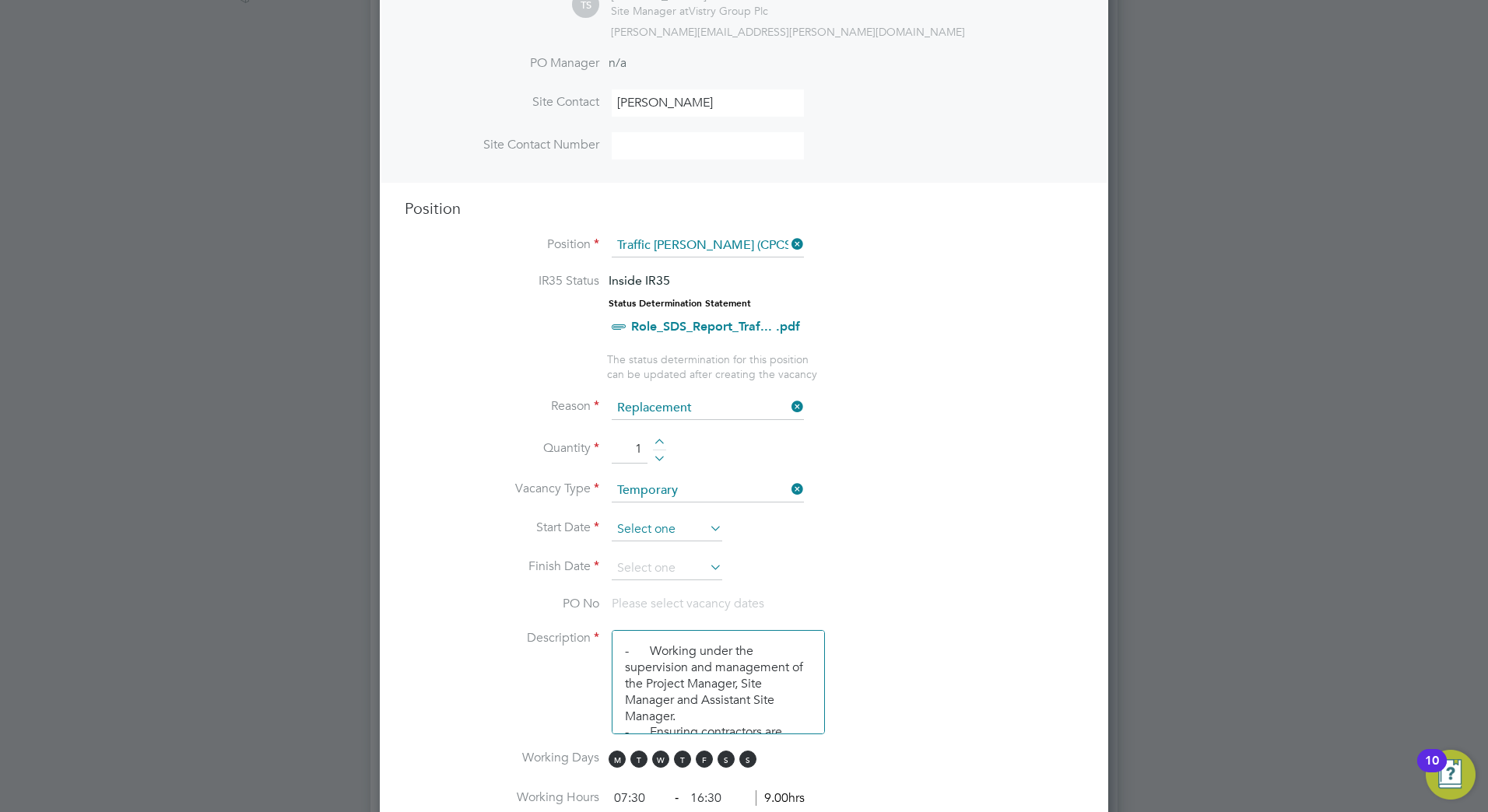
click at [706, 525] on input at bounding box center [666, 530] width 110 height 24
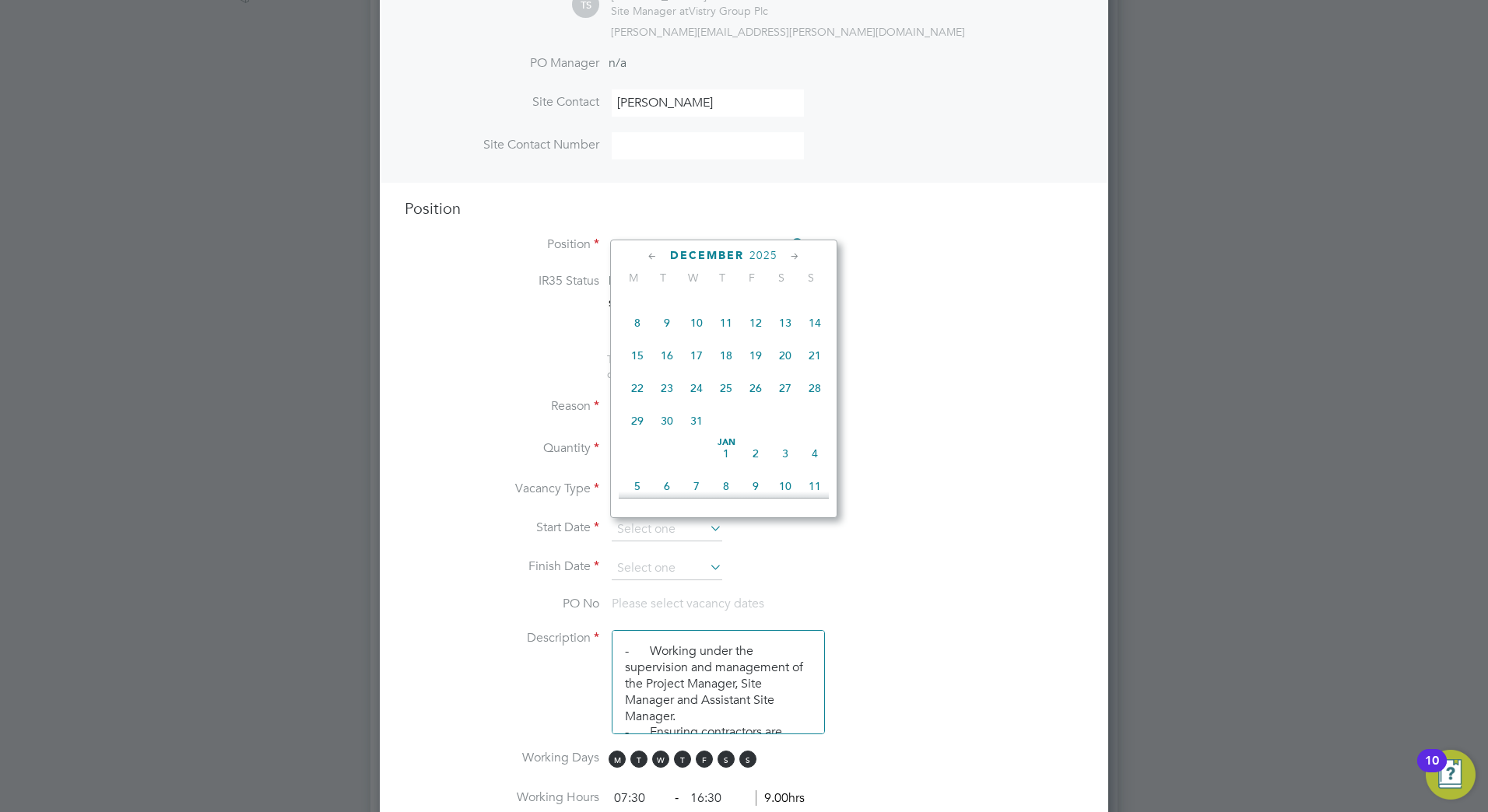
scroll to position [1035, 0]
click at [693, 409] on span "24" at bounding box center [696, 393] width 29 height 29
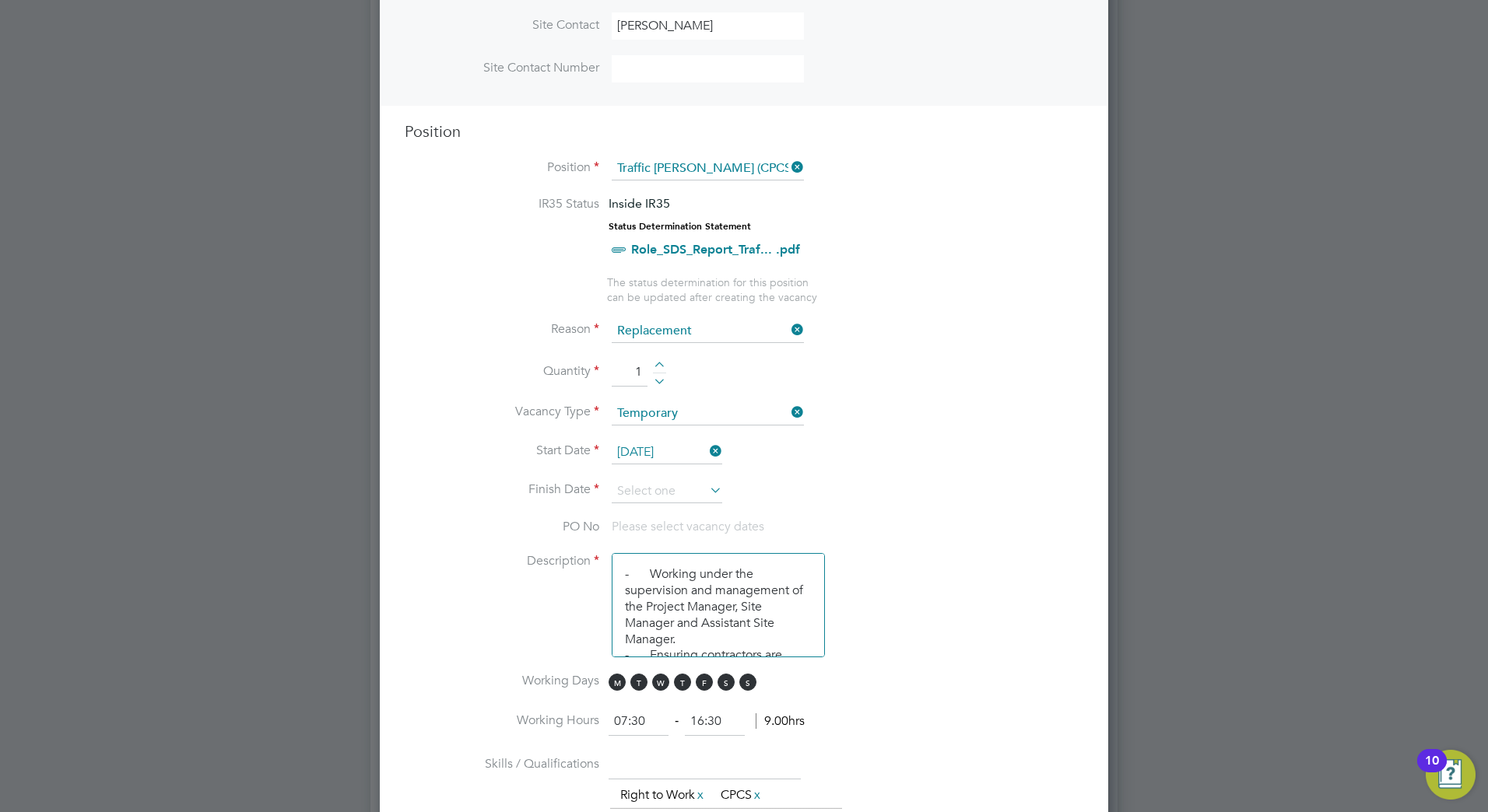
scroll to position [545, 0]
click at [689, 500] on input at bounding box center [666, 490] width 110 height 24
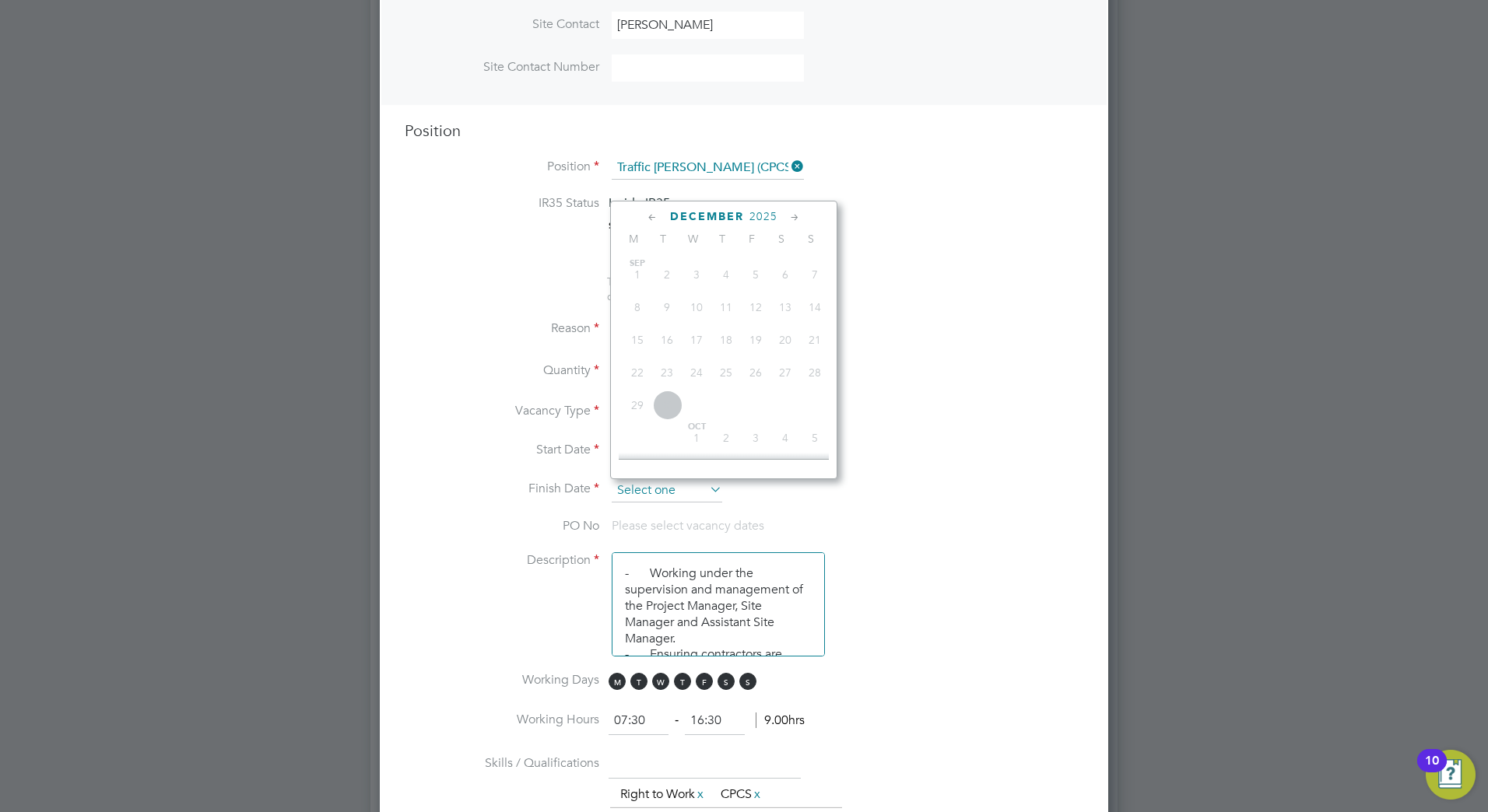
scroll to position [538, 0]
click at [905, 479] on li "Finish Date" at bounding box center [744, 498] width 679 height 39
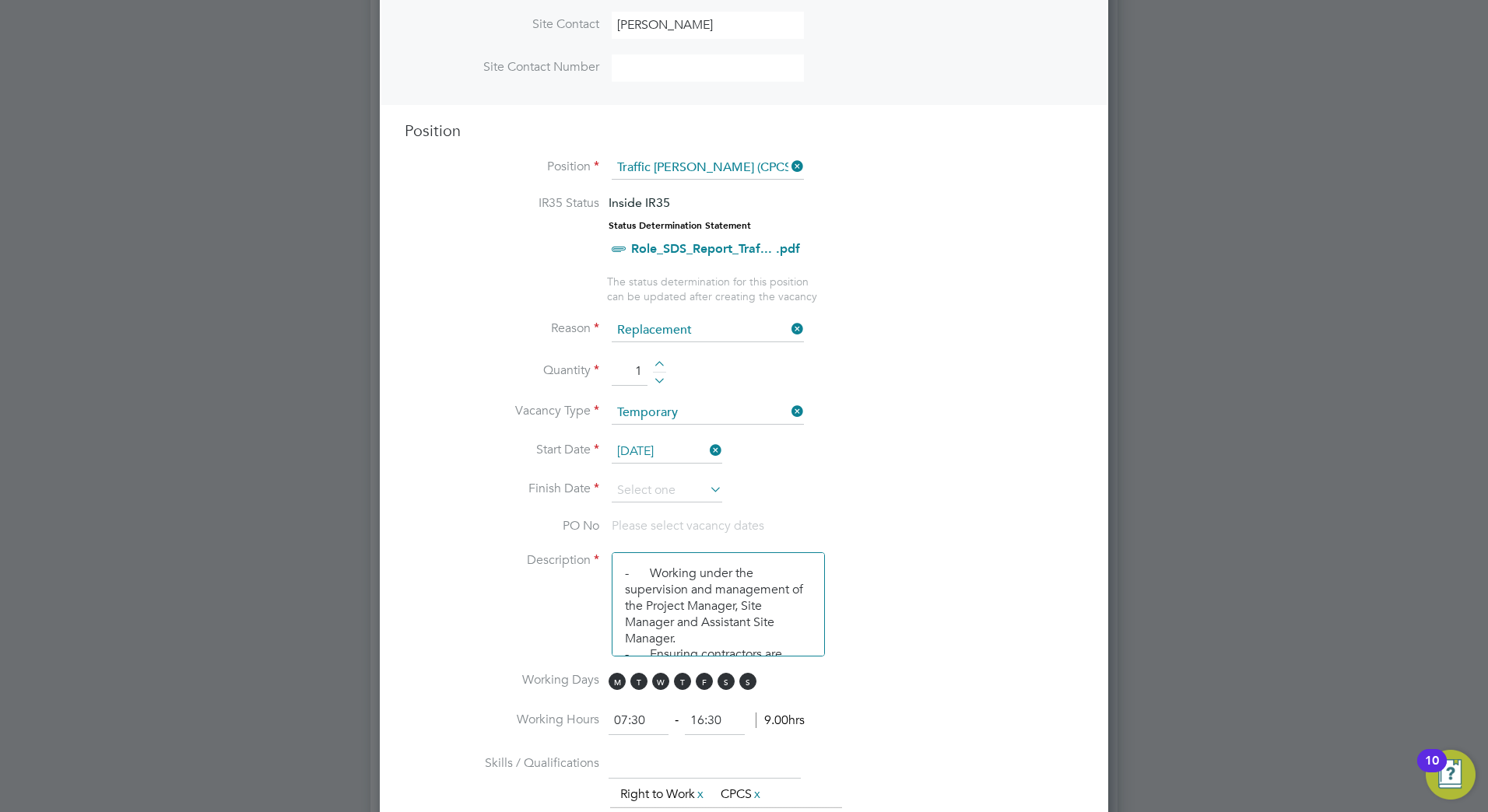
click at [649, 457] on input "[DATE]" at bounding box center [666, 452] width 110 height 24
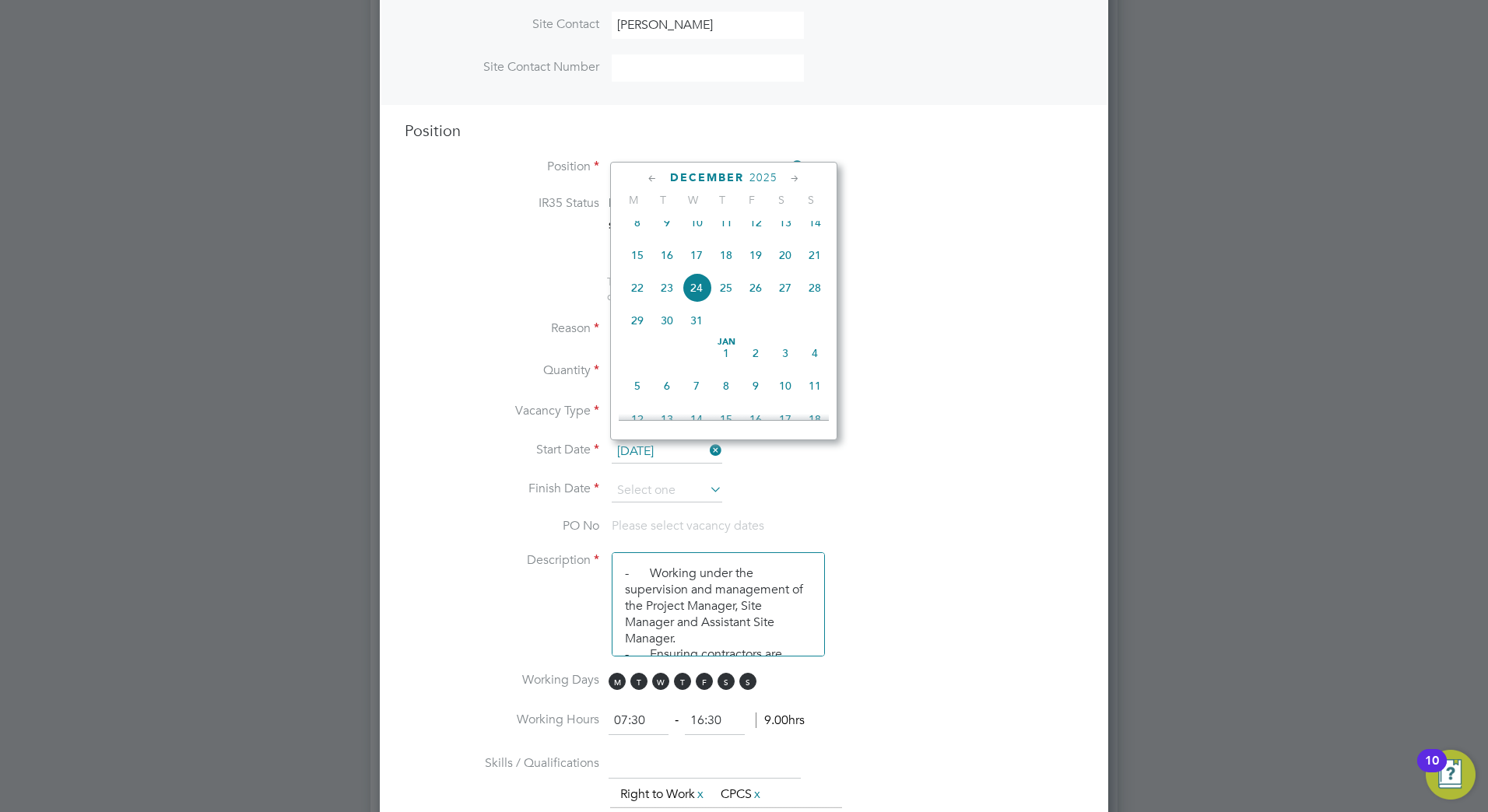
click at [658, 179] on icon at bounding box center [652, 179] width 15 height 17
click at [649, 182] on icon at bounding box center [652, 179] width 15 height 17
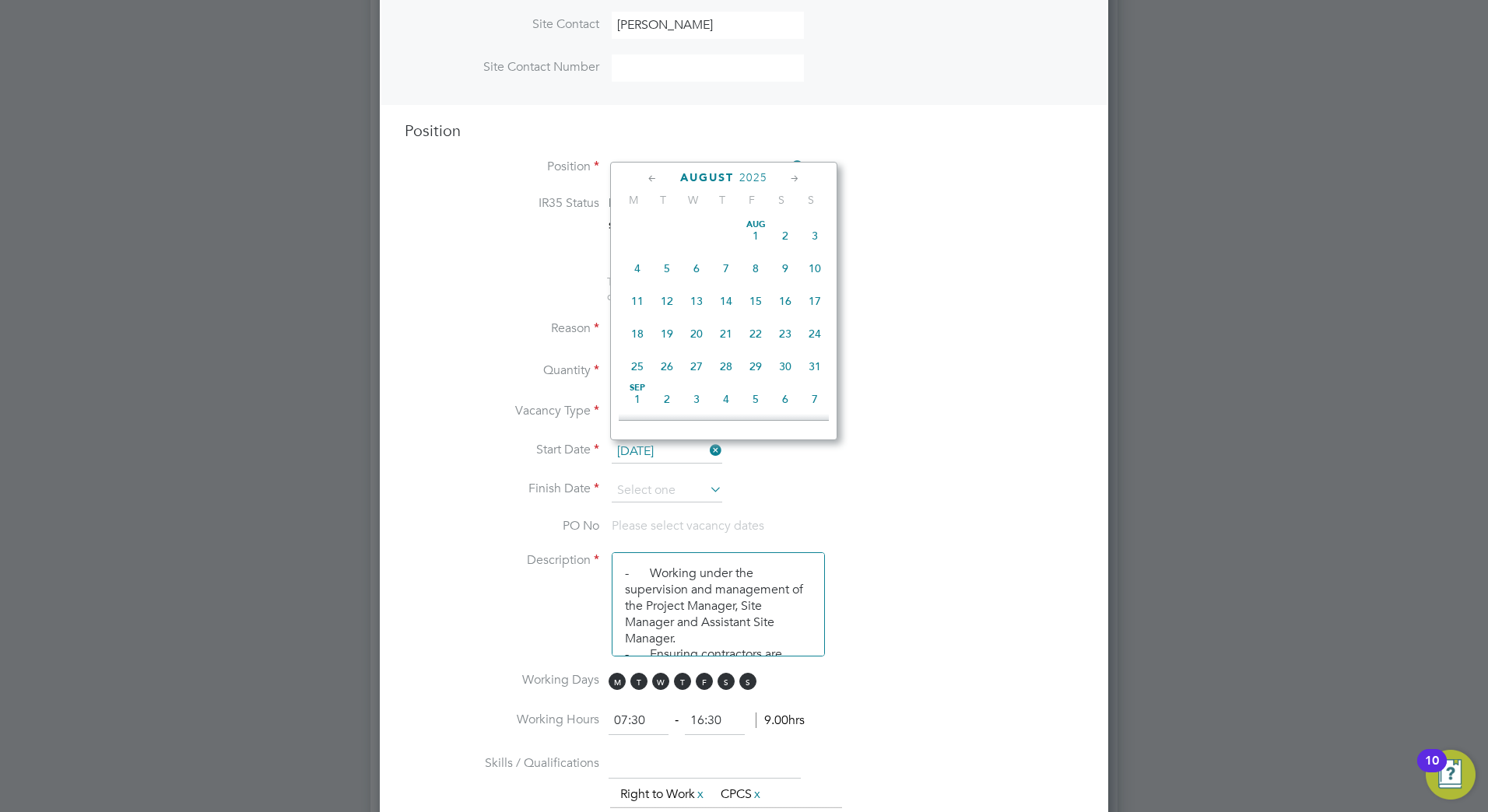
click at [784, 176] on div "[DATE]" at bounding box center [723, 178] width 210 height 15
click at [791, 175] on icon at bounding box center [795, 179] width 15 height 17
click at [680, 376] on span "30" at bounding box center [666, 362] width 29 height 29
type input "[DATE]"
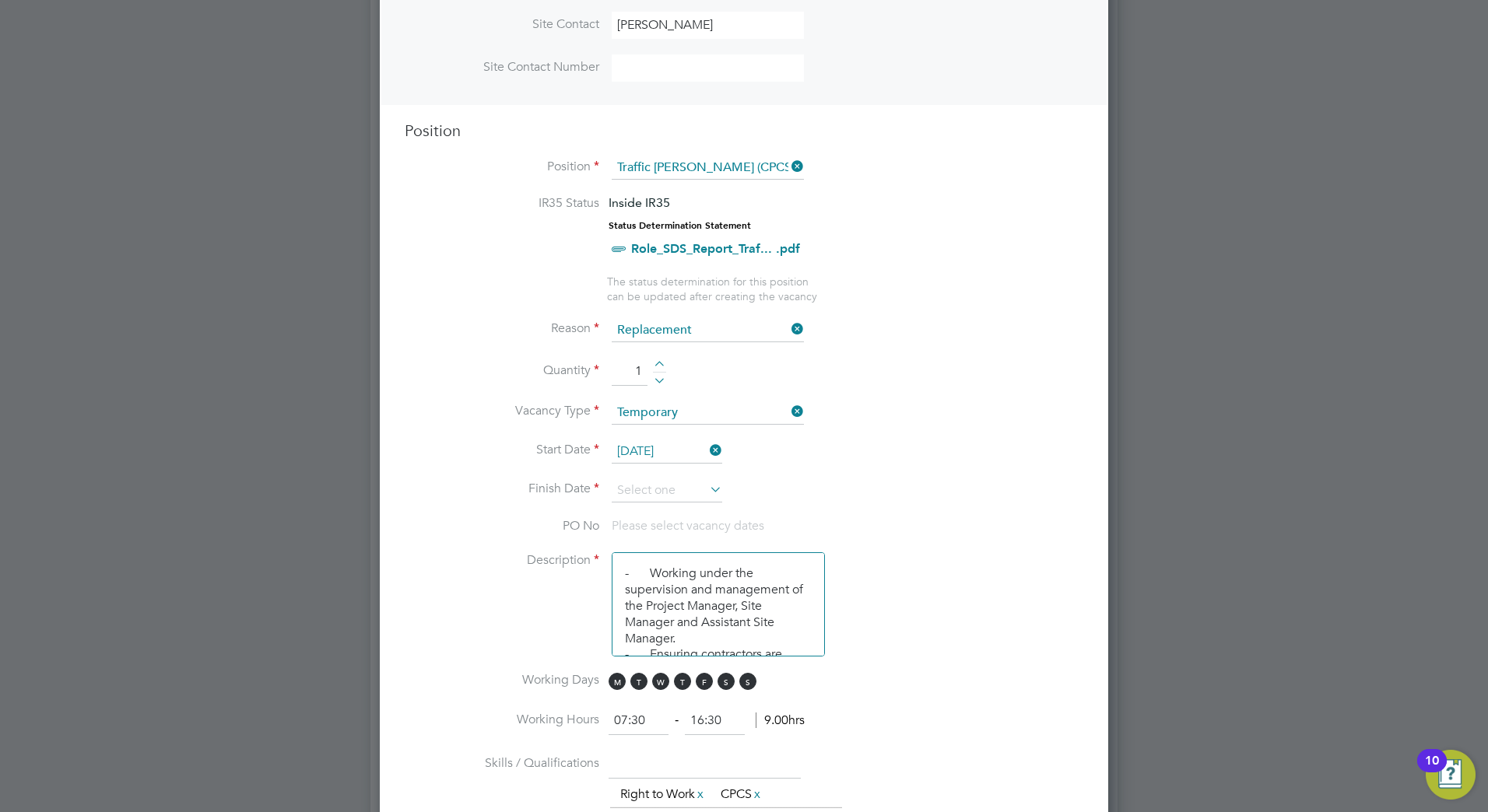
click at [674, 471] on li "Start Date [DATE]" at bounding box center [744, 459] width 679 height 39
click at [673, 483] on input at bounding box center [666, 490] width 110 height 24
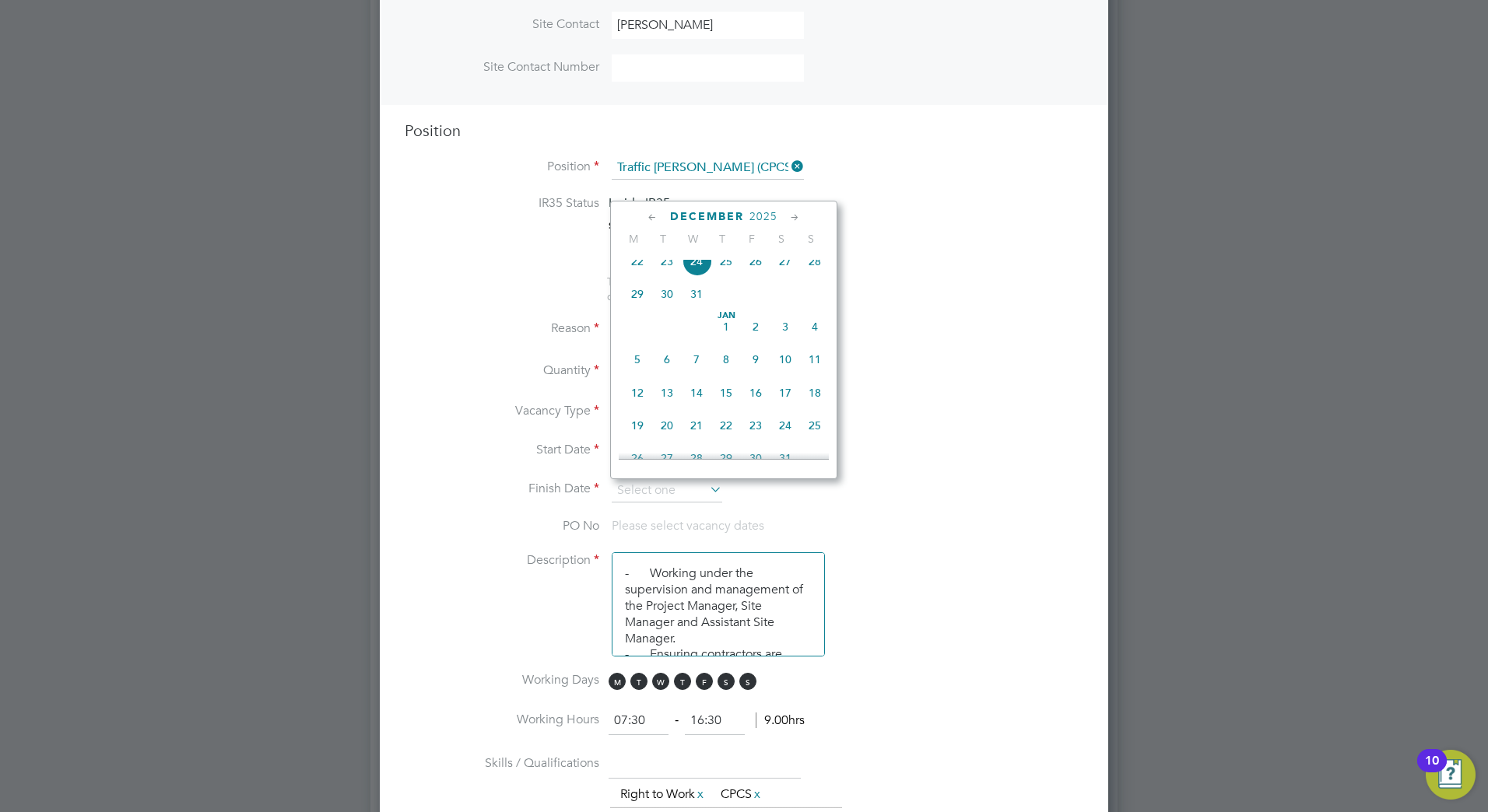
scroll to position [460, 0]
click at [700, 416] on span "24" at bounding box center [696, 404] width 29 height 29
type input "[DATE]"
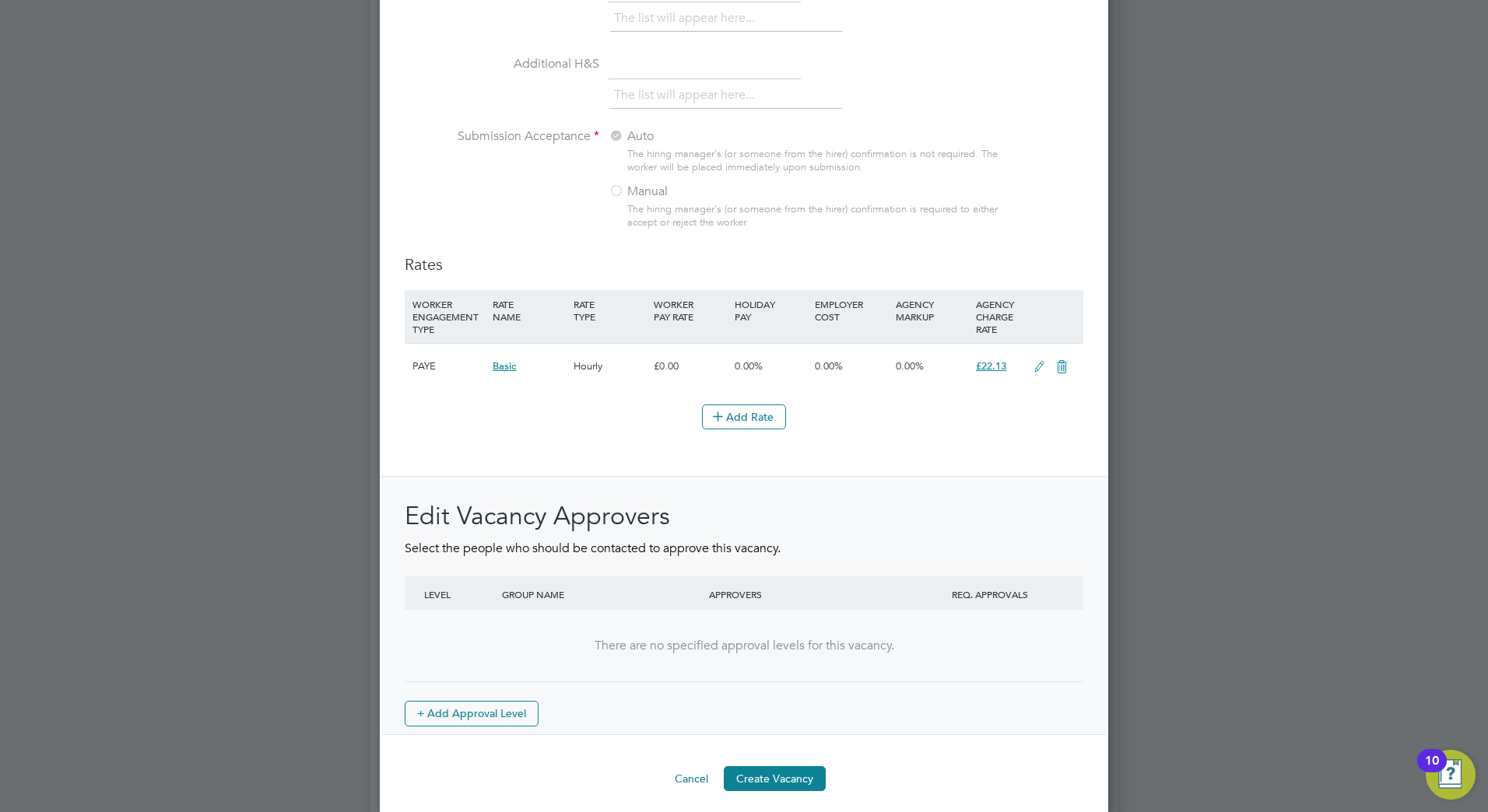
scroll to position [1596, 0]
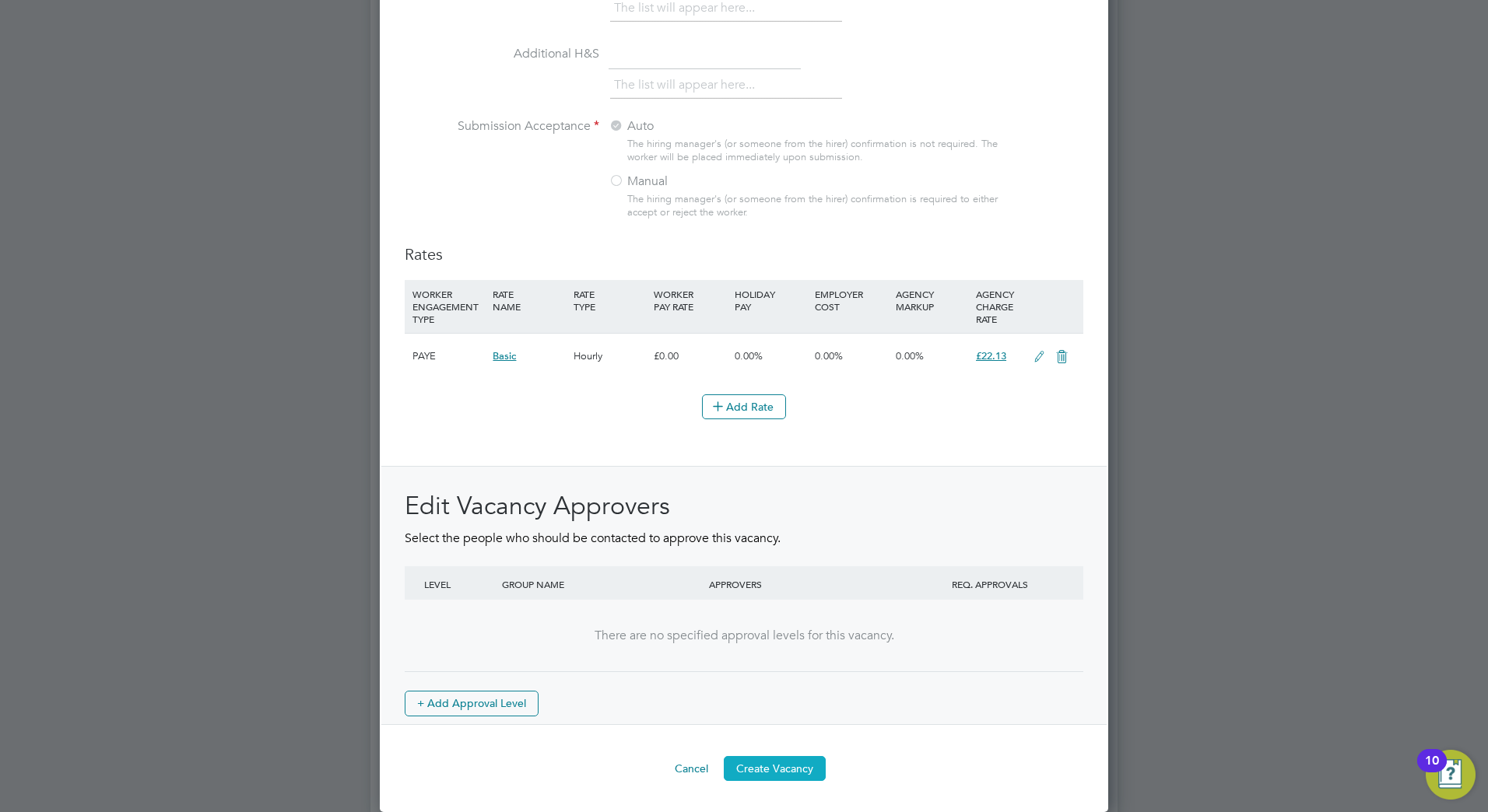
click at [794, 767] on button "Create Vacancy" at bounding box center [775, 769] width 102 height 24
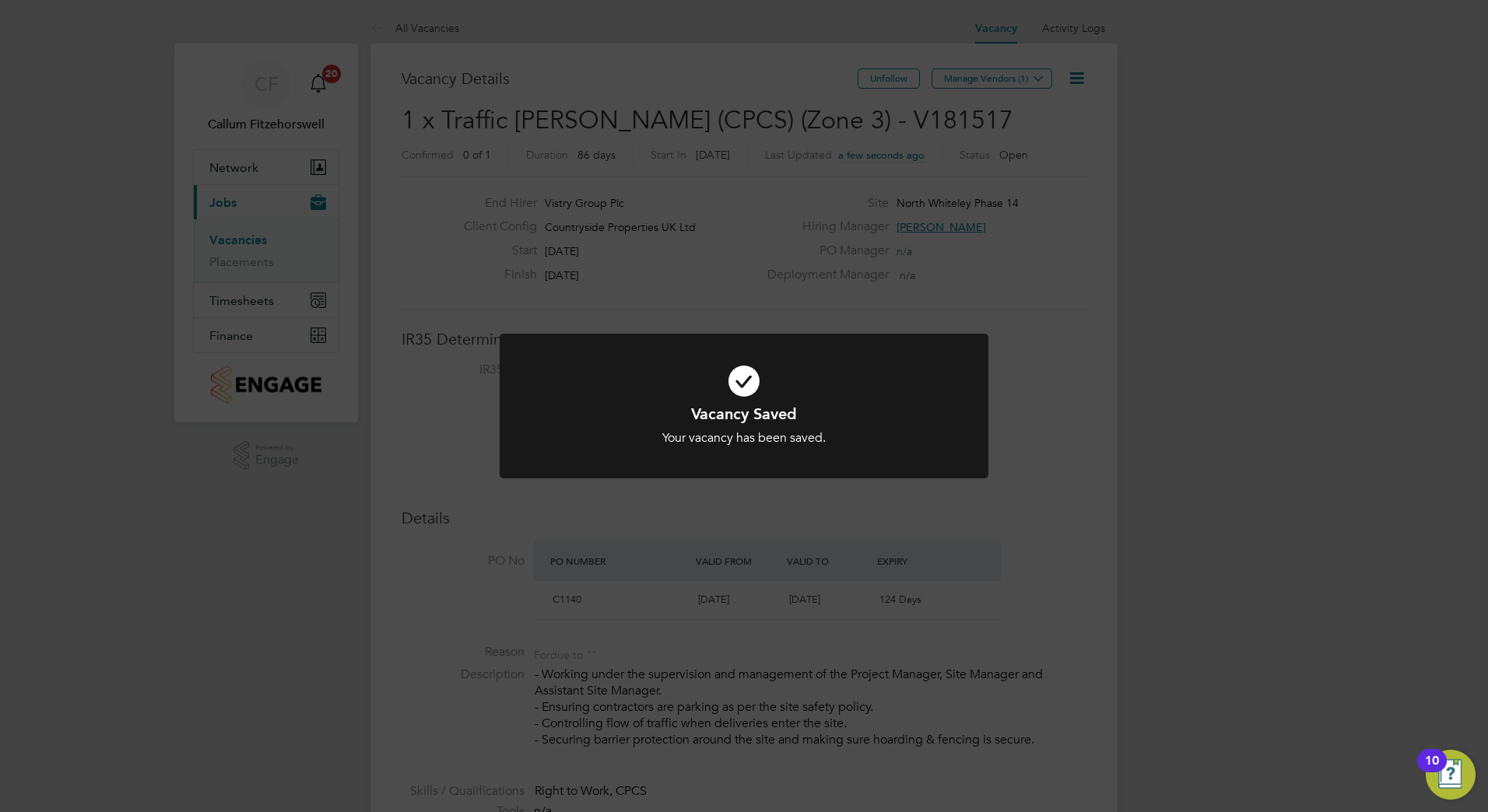
click at [939, 105] on div "Vacancy Saved Your vacancy has been saved. Cancel Okay" at bounding box center [744, 406] width 1488 height 812
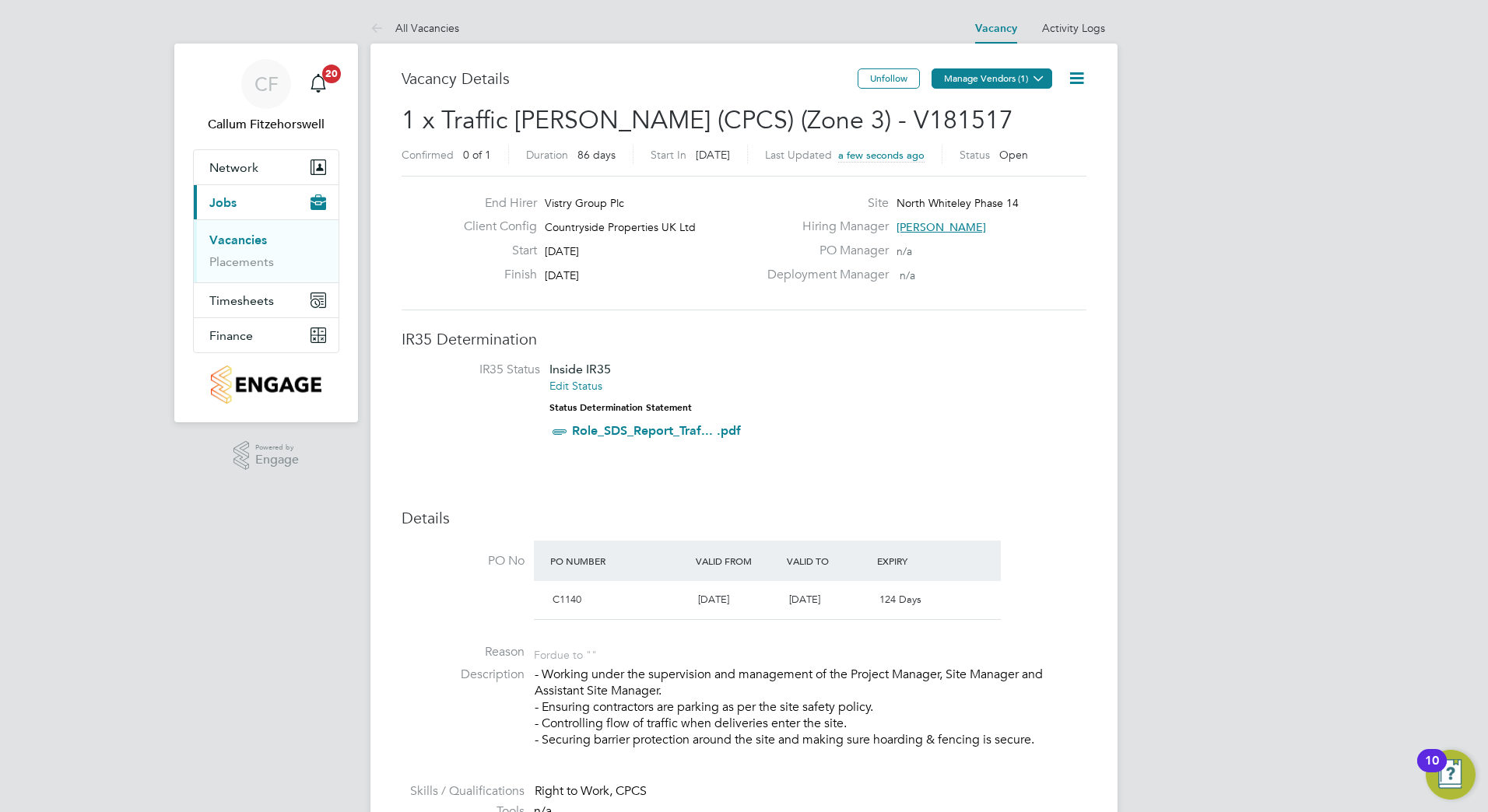
click at [998, 83] on button "Manage Vendors (1)" at bounding box center [992, 78] width 120 height 20
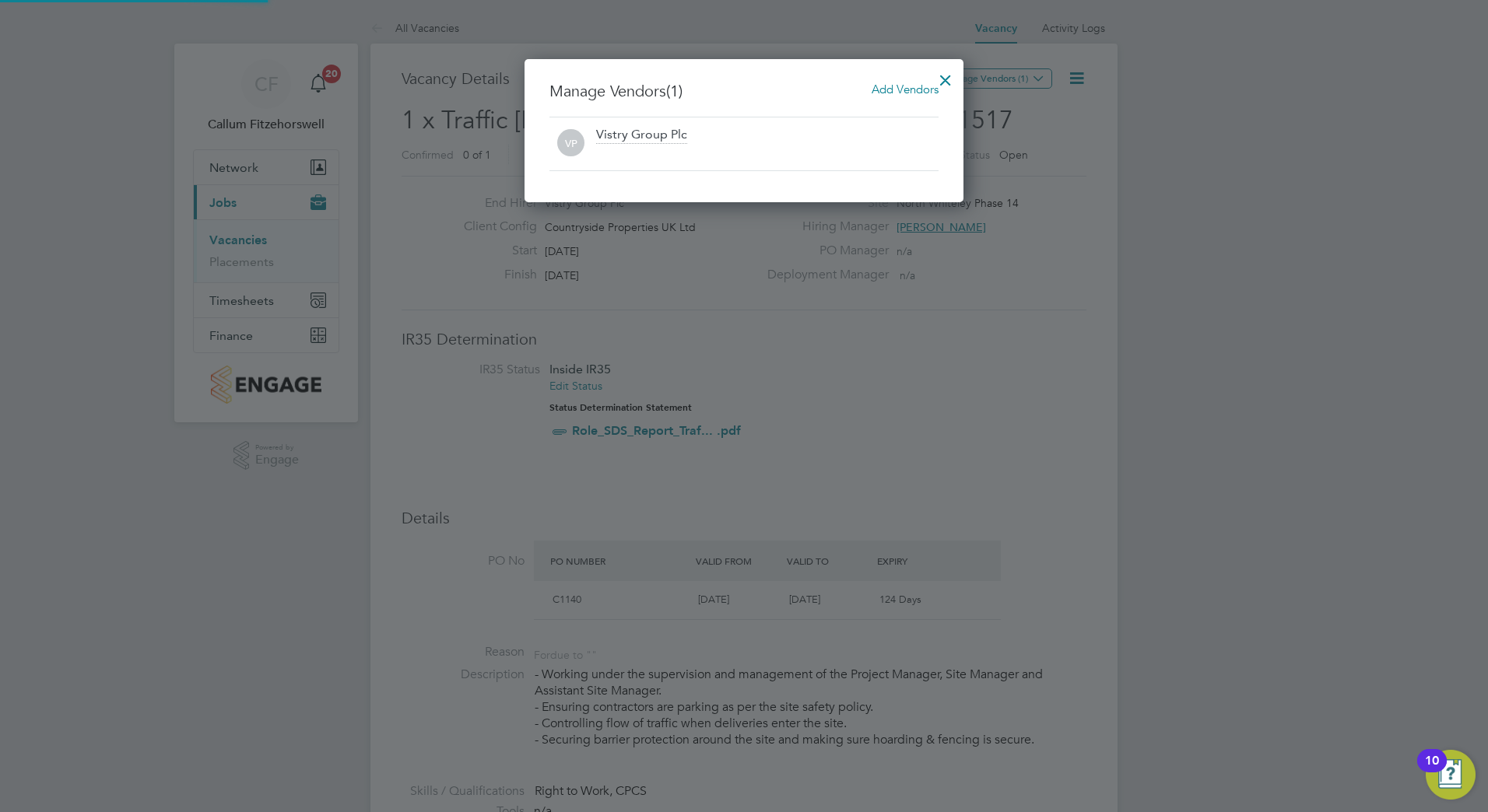
scroll to position [144, 440]
click at [892, 89] on span "Add Vendors" at bounding box center [904, 89] width 67 height 15
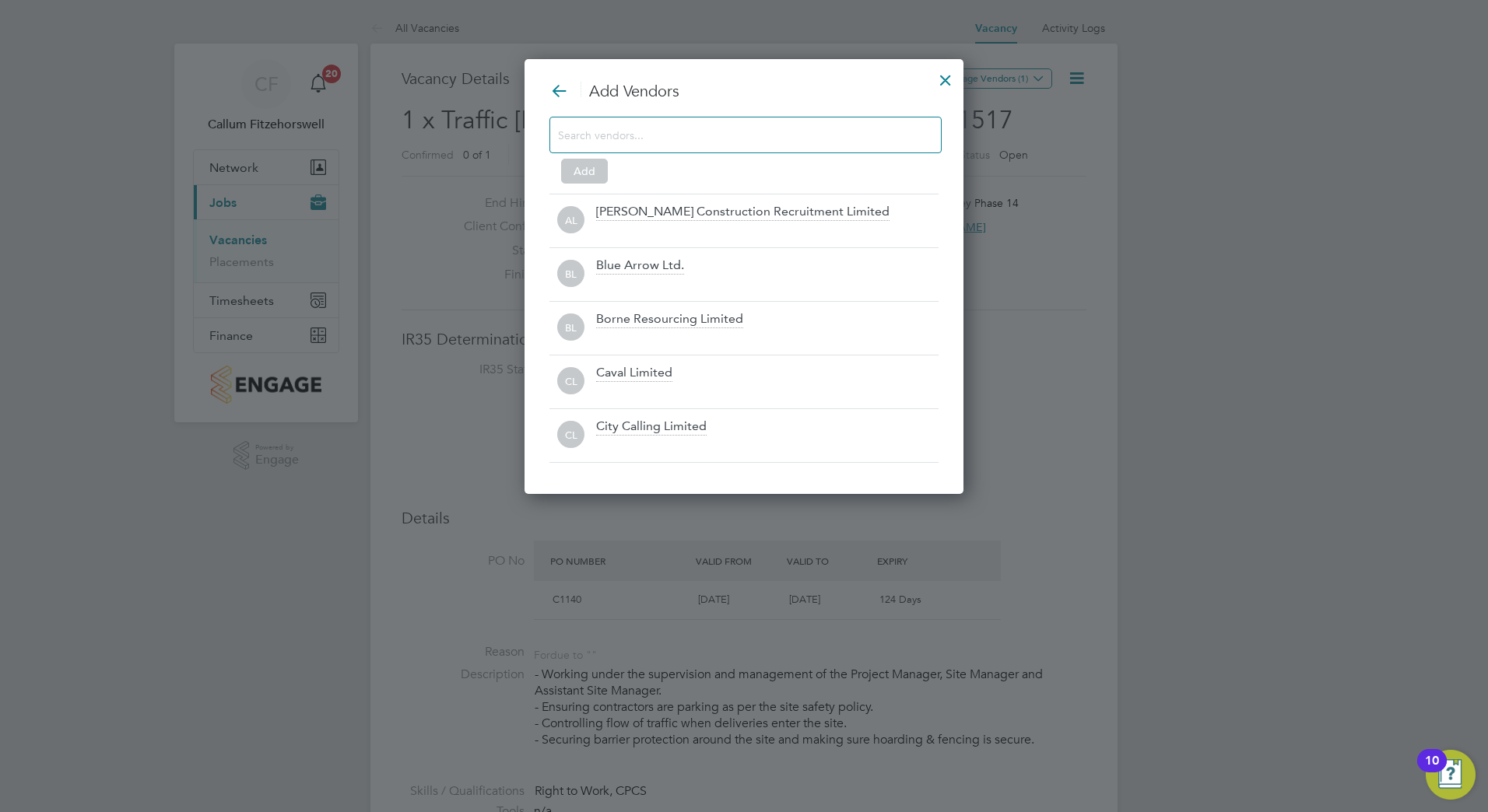
click at [664, 135] on input at bounding box center [733, 134] width 350 height 20
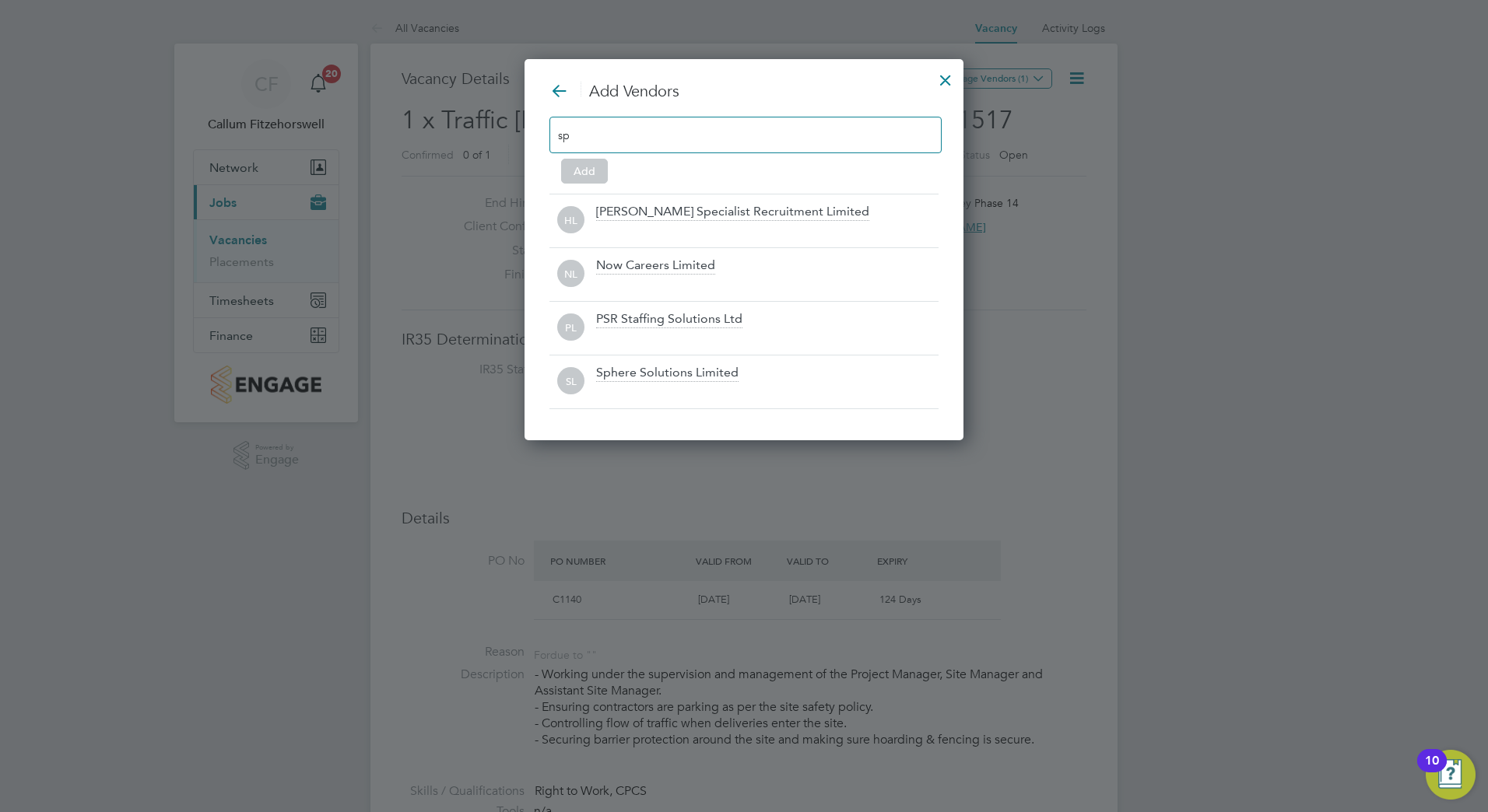
scroll to position [222, 440]
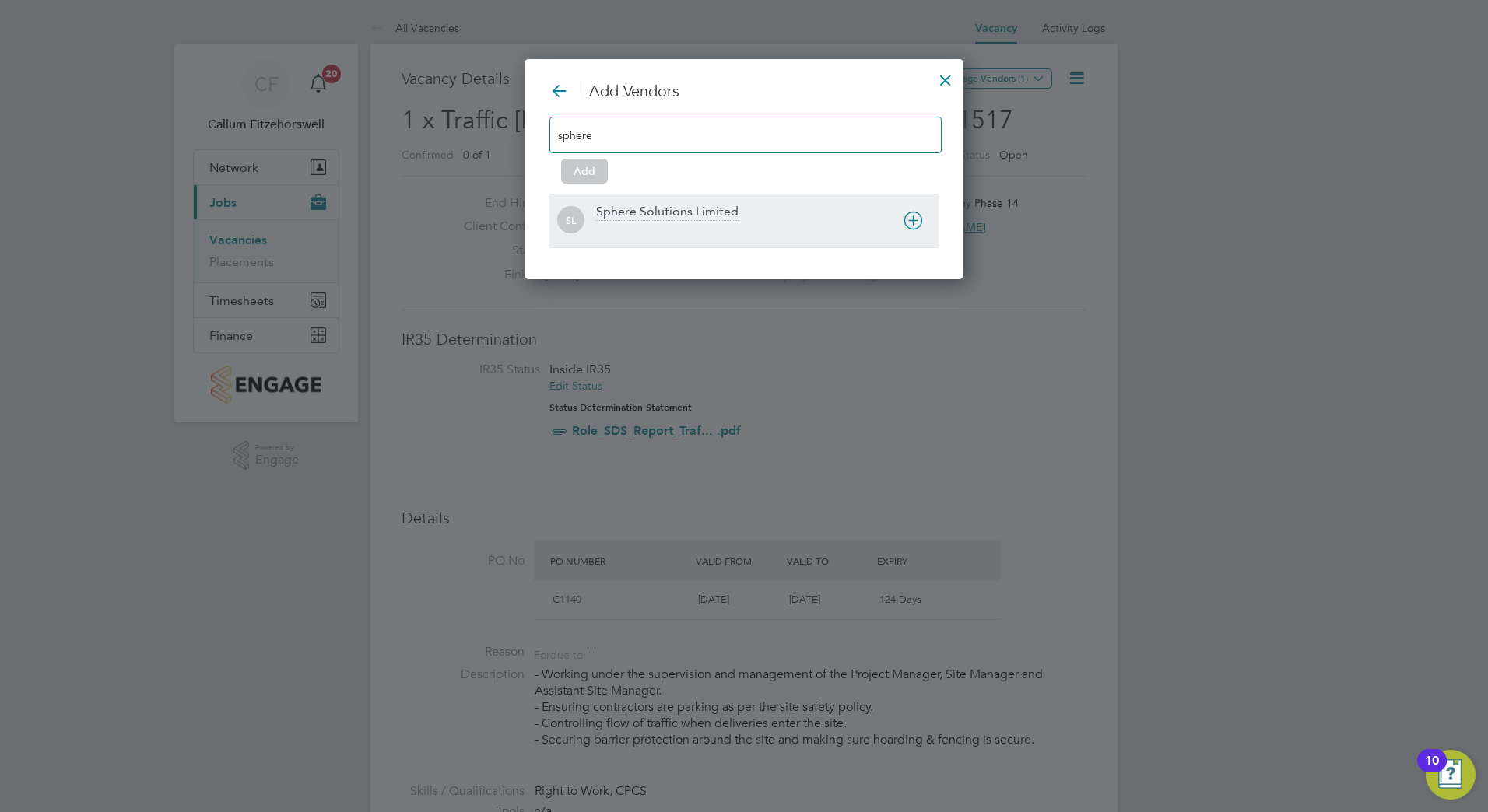
type input "sphere"
click at [919, 222] on icon at bounding box center [913, 220] width 20 height 20
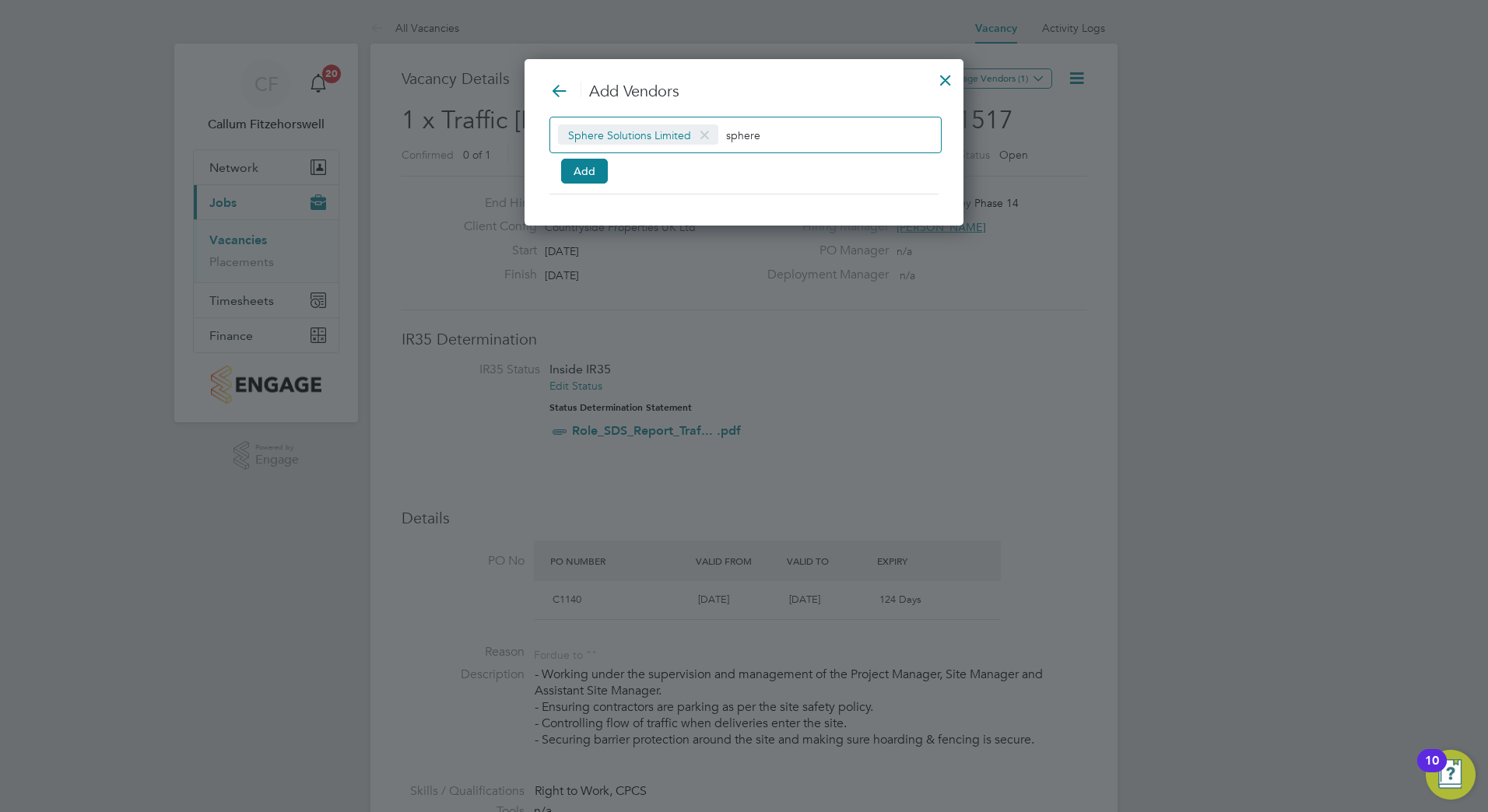
click at [942, 75] on div at bounding box center [946, 76] width 28 height 28
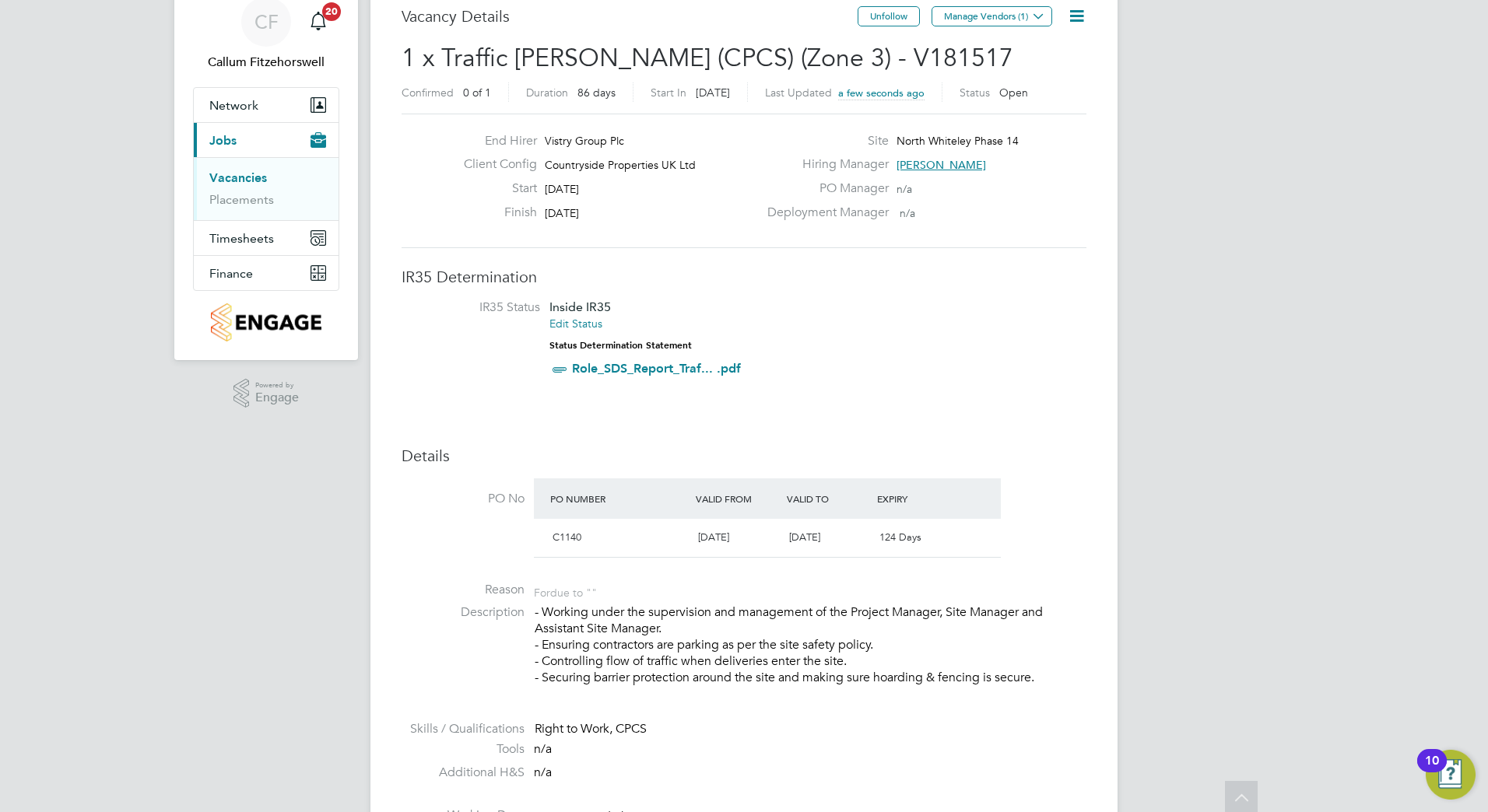
scroll to position [0, 0]
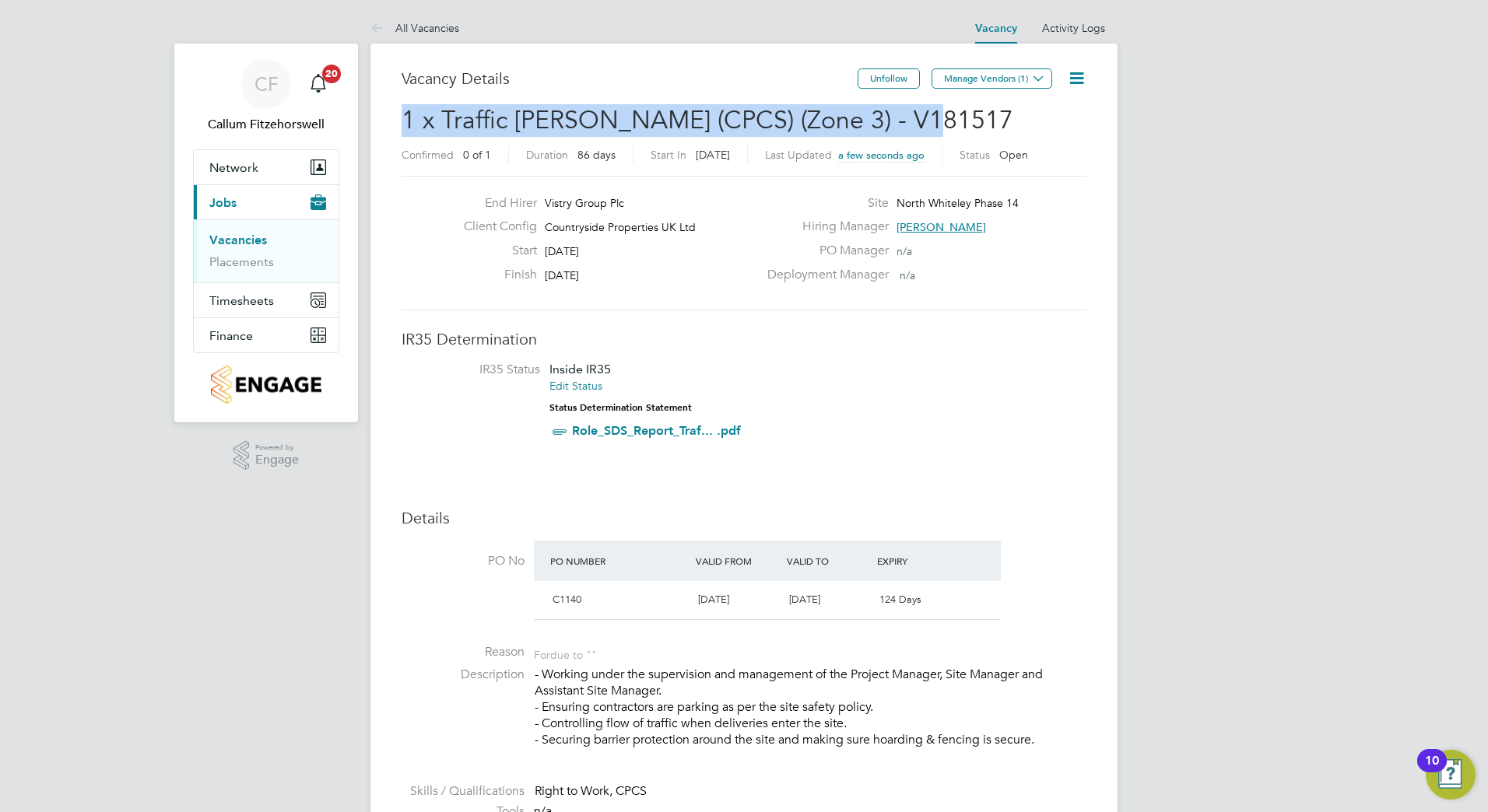
drag, startPoint x: 901, startPoint y: 119, endPoint x: 401, endPoint y: 122, distance: 500.0
copy span "1 x Traffic [PERSON_NAME] (CPCS) (Zone 3) - V181517"
click at [748, 100] on div "Vacancy Details" at bounding box center [630, 87] width 456 height 36
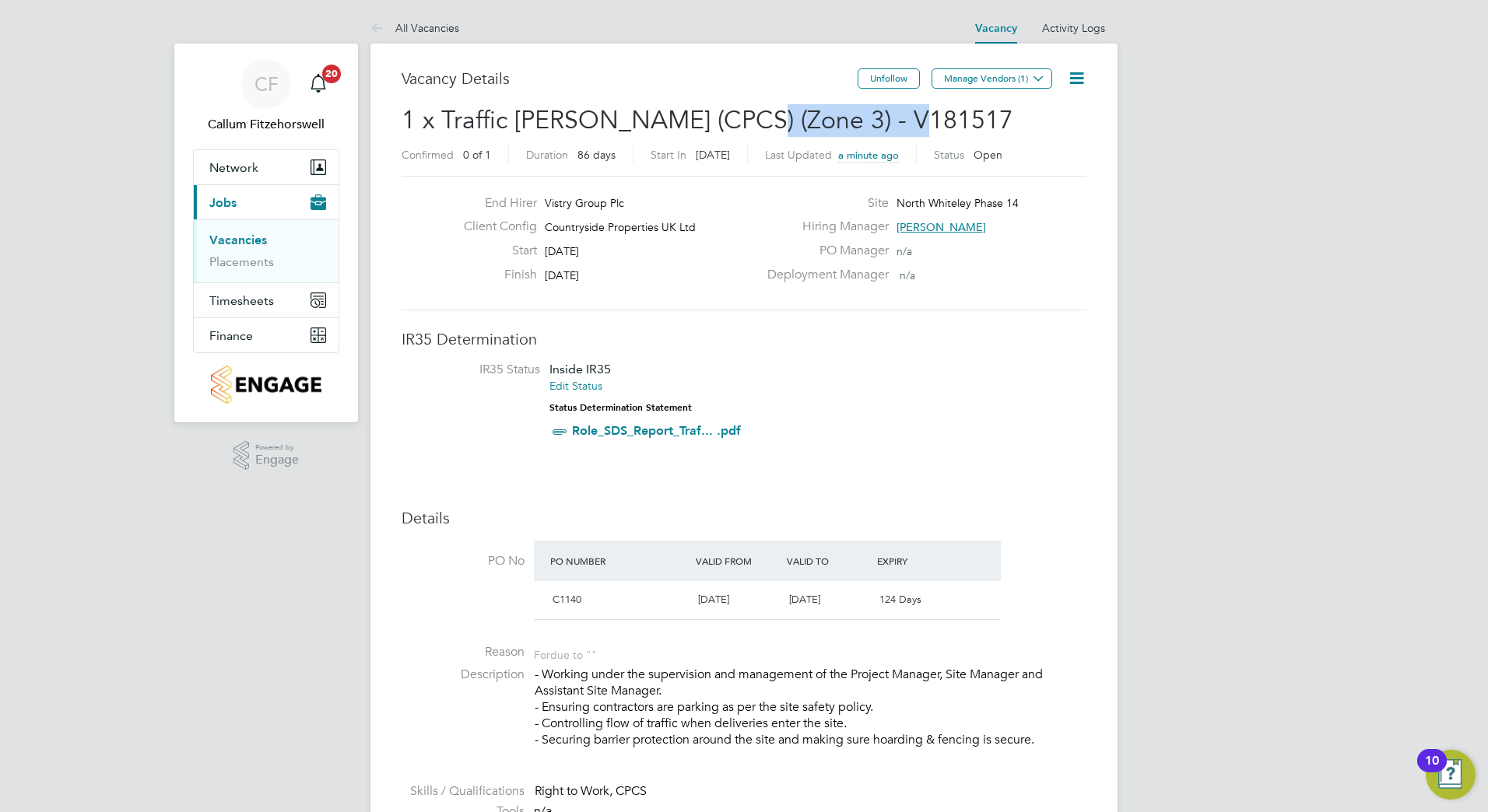
drag, startPoint x: 894, startPoint y: 114, endPoint x: 736, endPoint y: 118, distance: 158.1
click at [735, 119] on span "1 x Traffic [PERSON_NAME] (CPCS) (Zone 3) - V181517" at bounding box center [708, 120] width 612 height 30
drag, startPoint x: 736, startPoint y: 118, endPoint x: 916, endPoint y: 143, distance: 181.7
click at [916, 143] on h2 "1 x Traffic [PERSON_NAME] (CPCS) (Zone 3) - V181517 Confirmed 0 of 1 Duration 8…" at bounding box center [744, 136] width 685 height 65
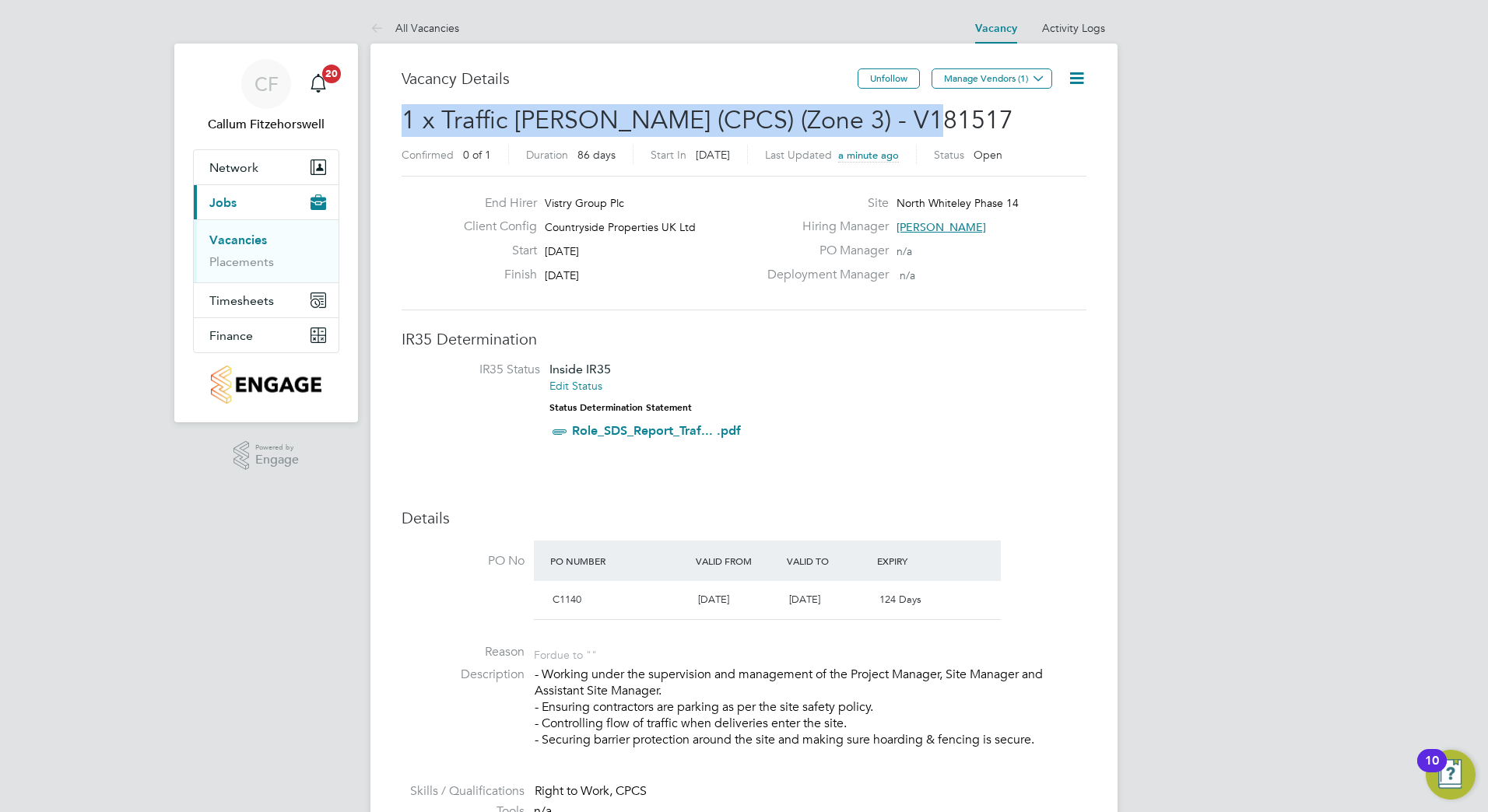
drag, startPoint x: 900, startPoint y: 120, endPoint x: 401, endPoint y: 120, distance: 499.0
copy span "1 x Traffic [PERSON_NAME] (CPCS) (Zone 3) - V181517"
